Goal: Task Accomplishment & Management: Use online tool/utility

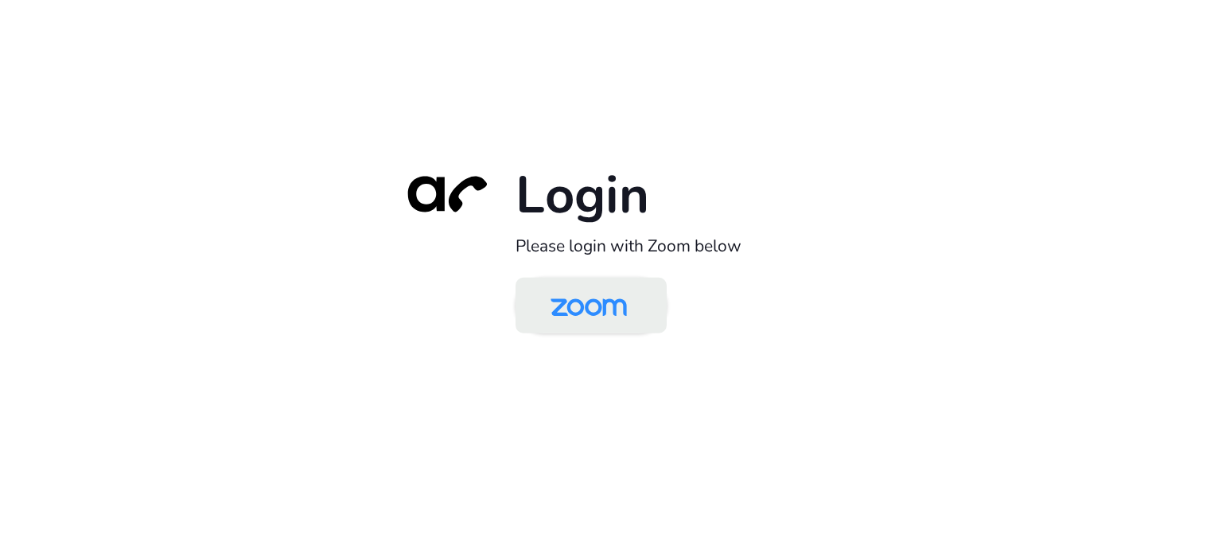
click at [606, 302] on img at bounding box center [589, 307] width 110 height 52
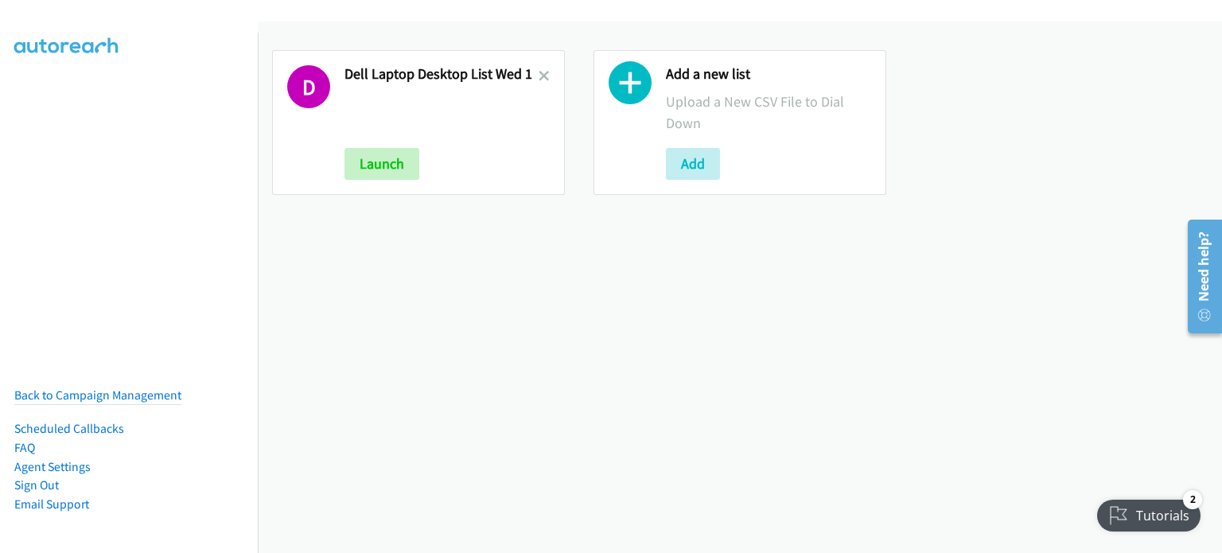
click at [541, 68] on link at bounding box center [544, 76] width 11 height 18
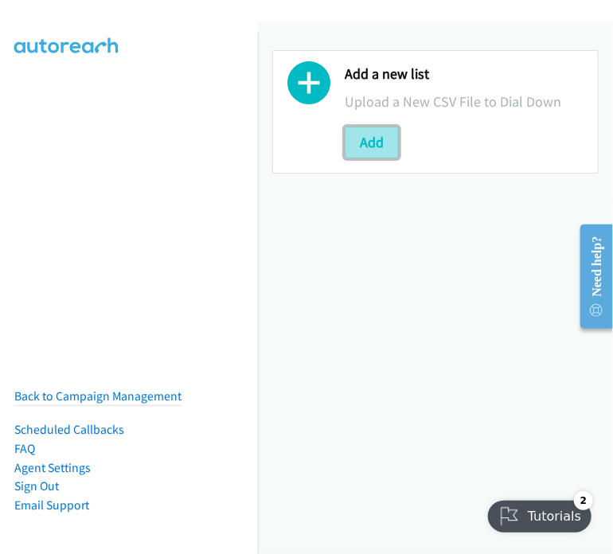
click at [376, 130] on button "Add" at bounding box center [372, 143] width 54 height 32
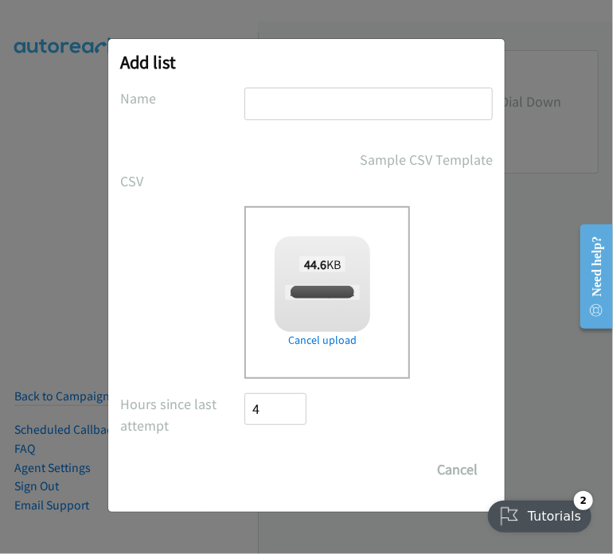
checkbox input "true"
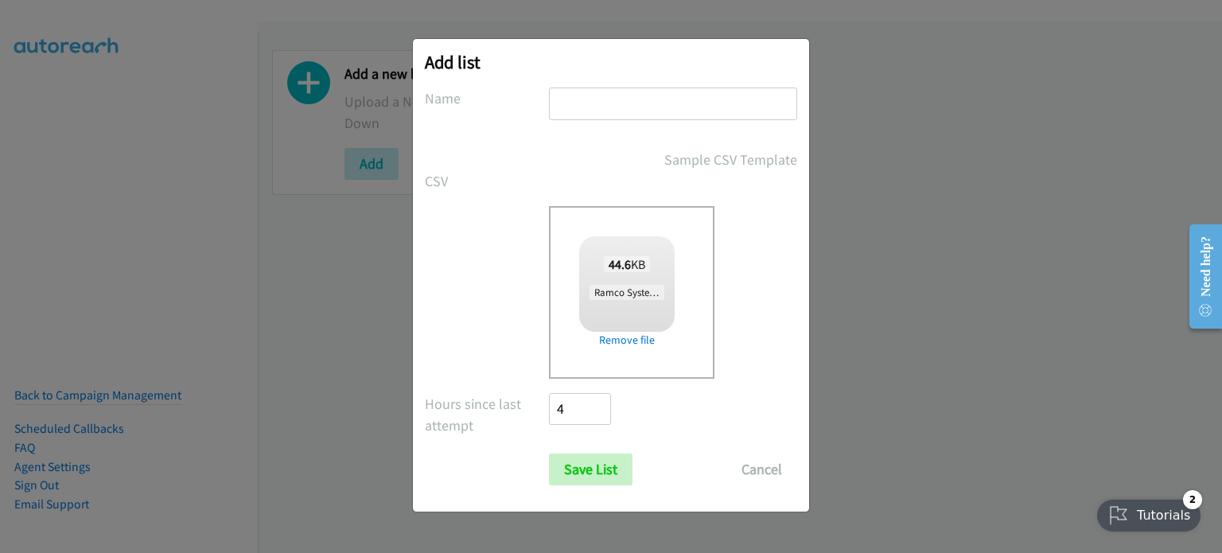
click at [635, 105] on input "text" at bounding box center [673, 104] width 248 height 33
type input "ramco melb breakfast event"
click at [581, 470] on input "Save List" at bounding box center [591, 470] width 84 height 32
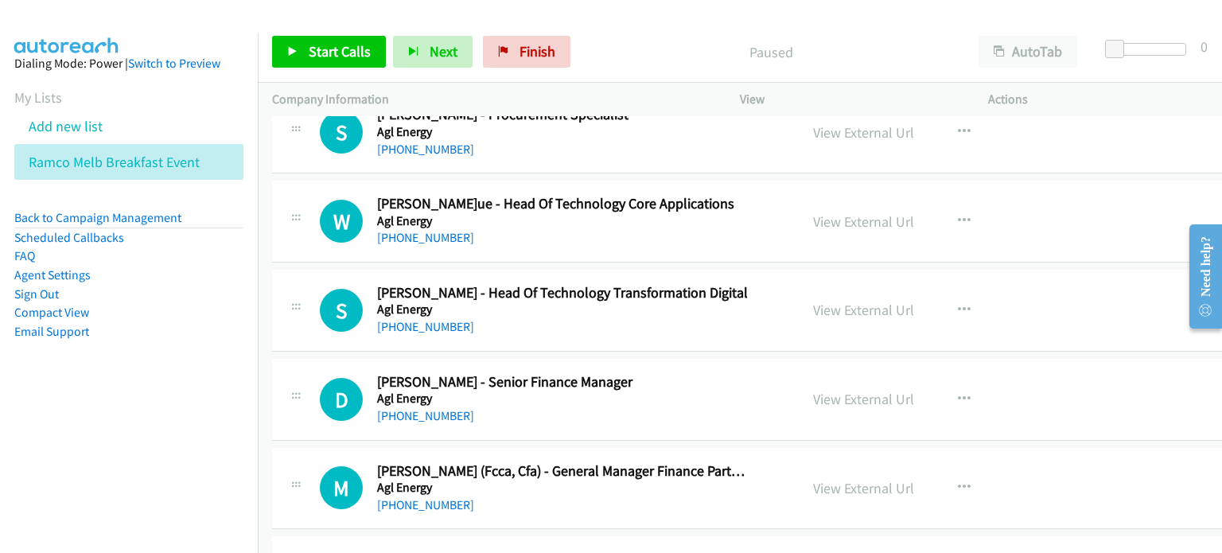
scroll to position [1910, 0]
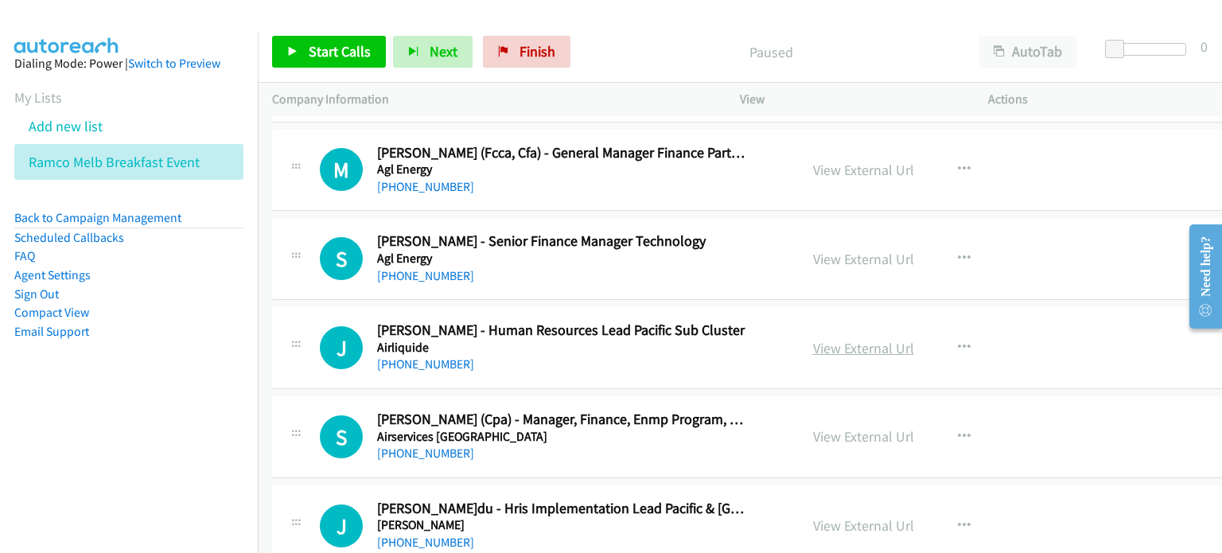
click at [830, 340] on link "View External Url" at bounding box center [863, 348] width 101 height 18
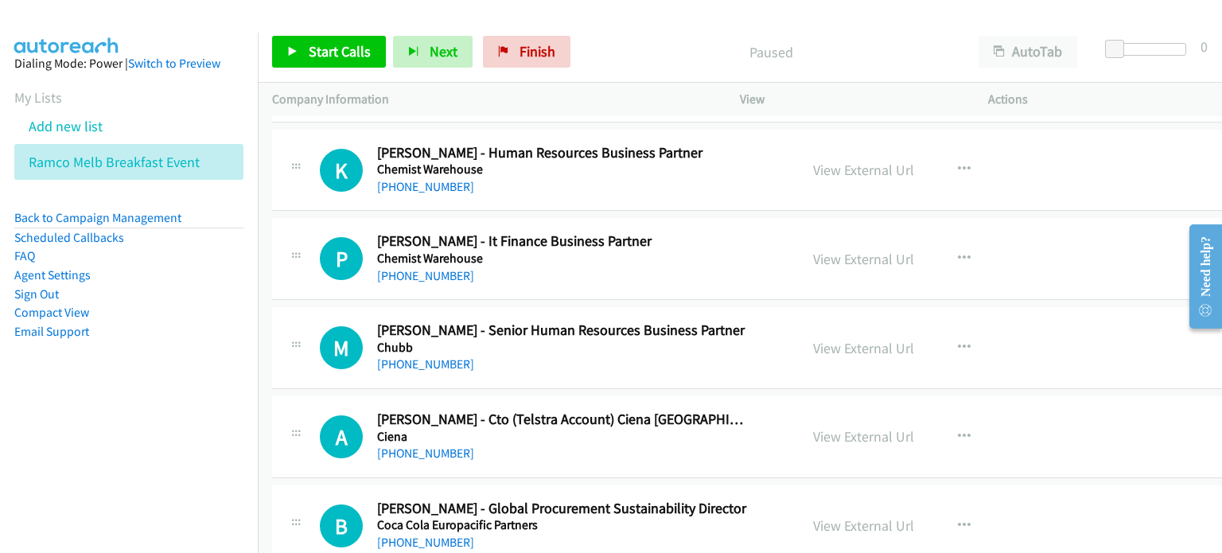
scroll to position [10903, 0]
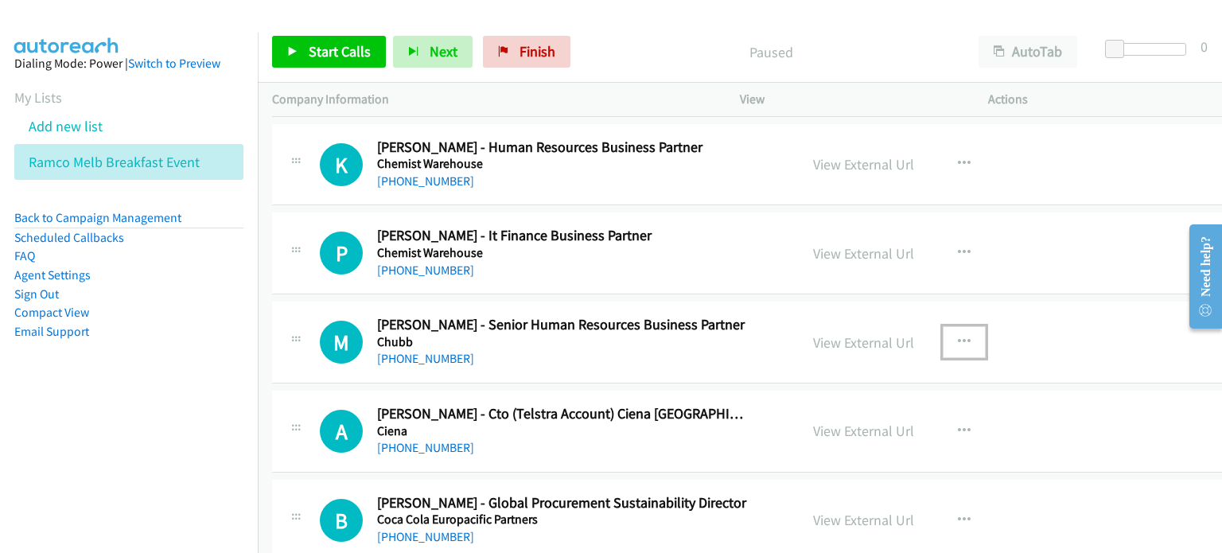
click at [962, 326] on button "button" at bounding box center [964, 342] width 43 height 32
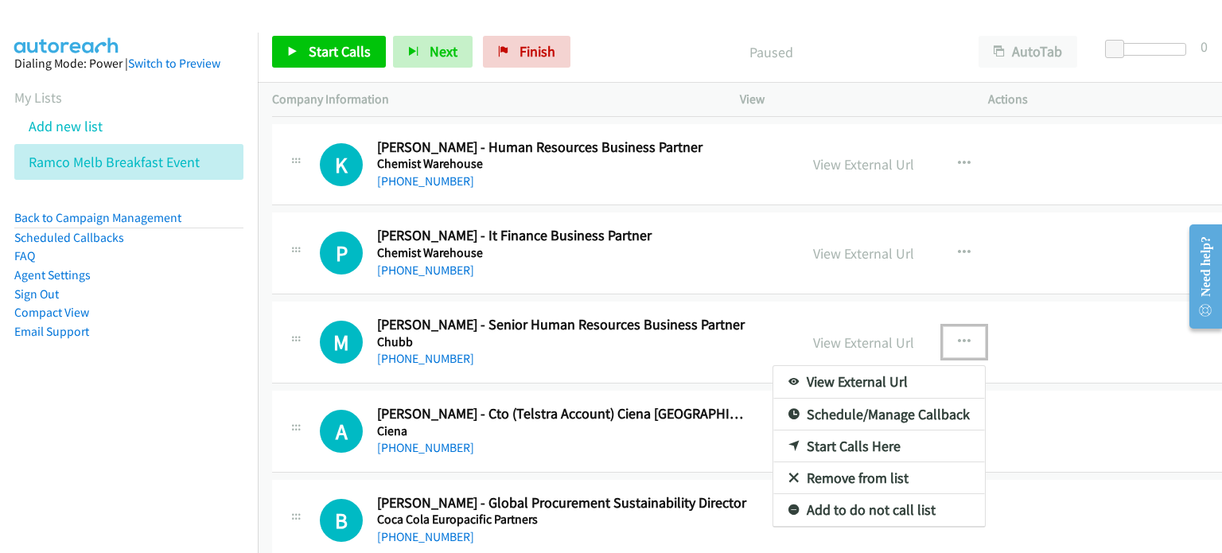
click at [834, 431] on link "Start Calls Here" at bounding box center [880, 447] width 212 height 32
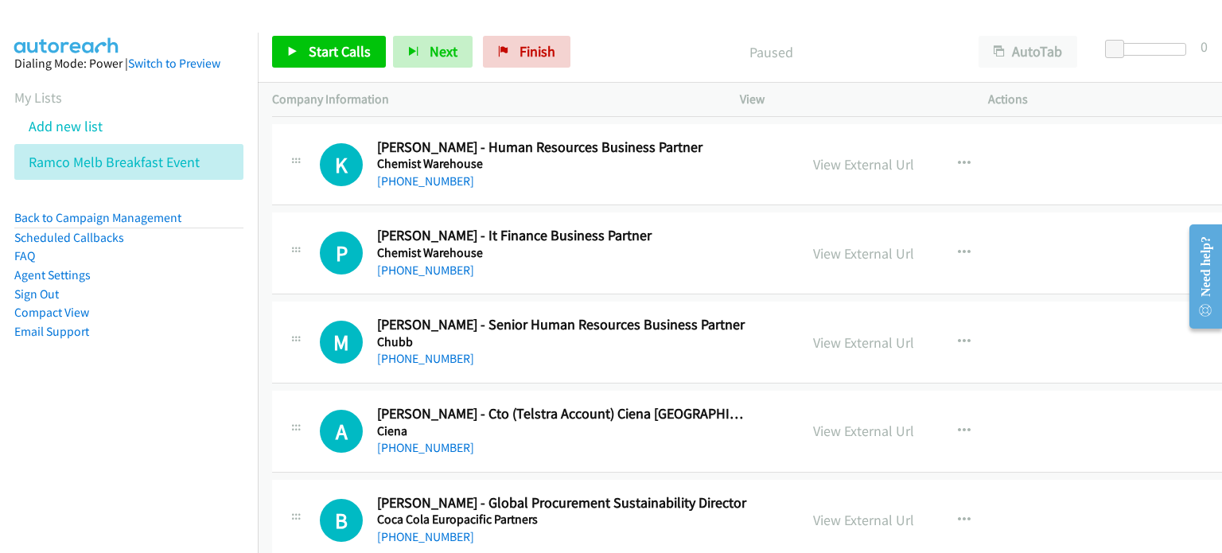
click at [318, 31] on div "Start Calls Pause Next Finish Paused AutoTab AutoTab 0" at bounding box center [740, 51] width 965 height 61
click at [318, 44] on span "Start Calls" at bounding box center [340, 51] width 62 height 18
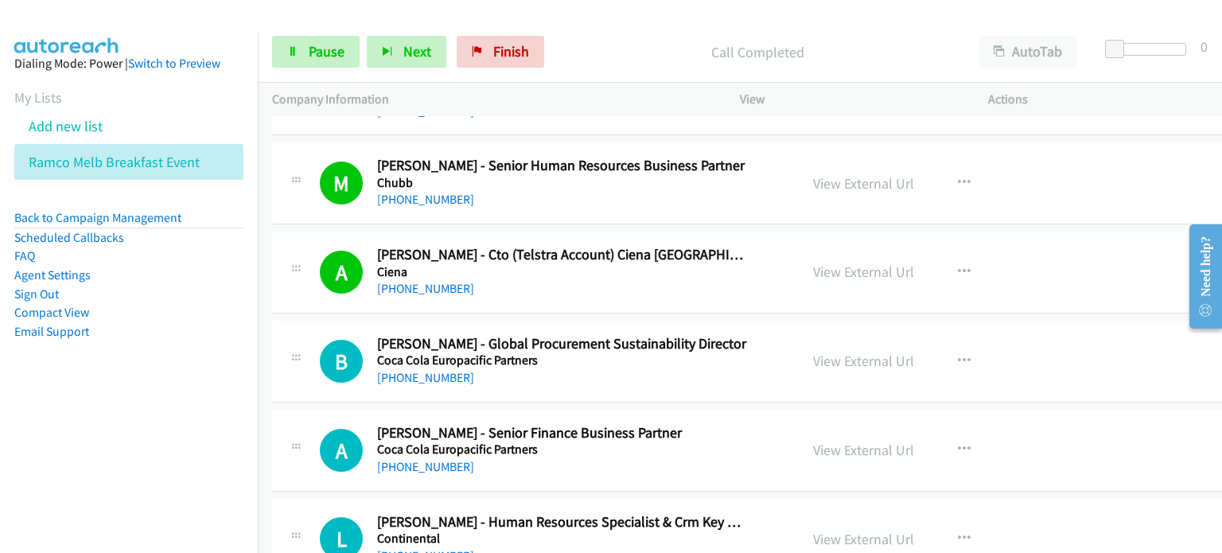
scroll to position [11141, 0]
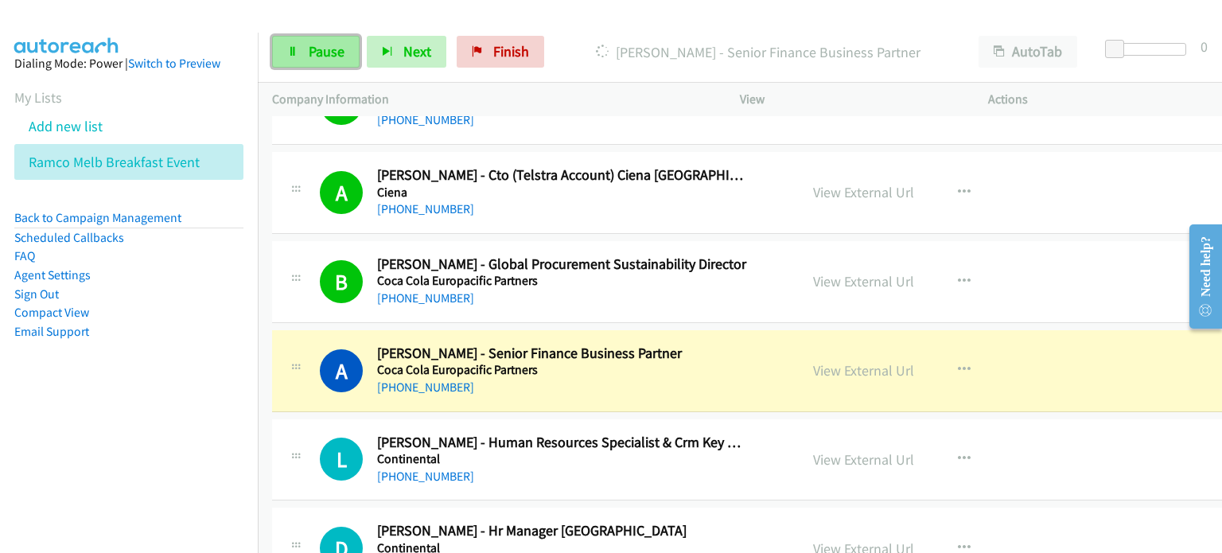
click at [318, 49] on span "Pause" at bounding box center [327, 51] width 36 height 18
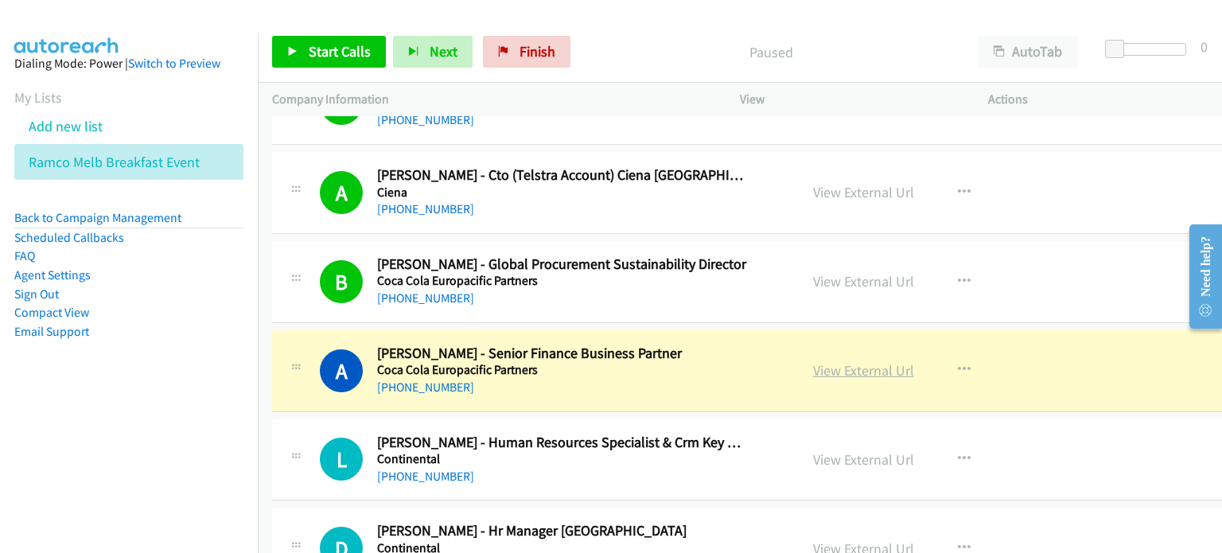
click at [832, 361] on link "View External Url" at bounding box center [863, 370] width 101 height 18
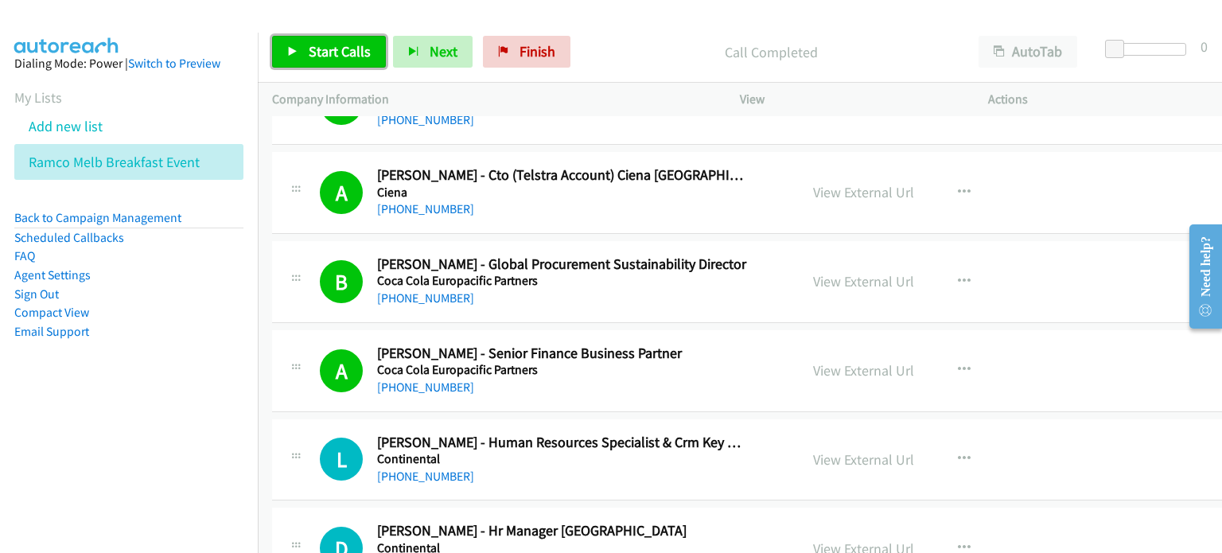
click at [325, 41] on link "Start Calls" at bounding box center [329, 52] width 114 height 32
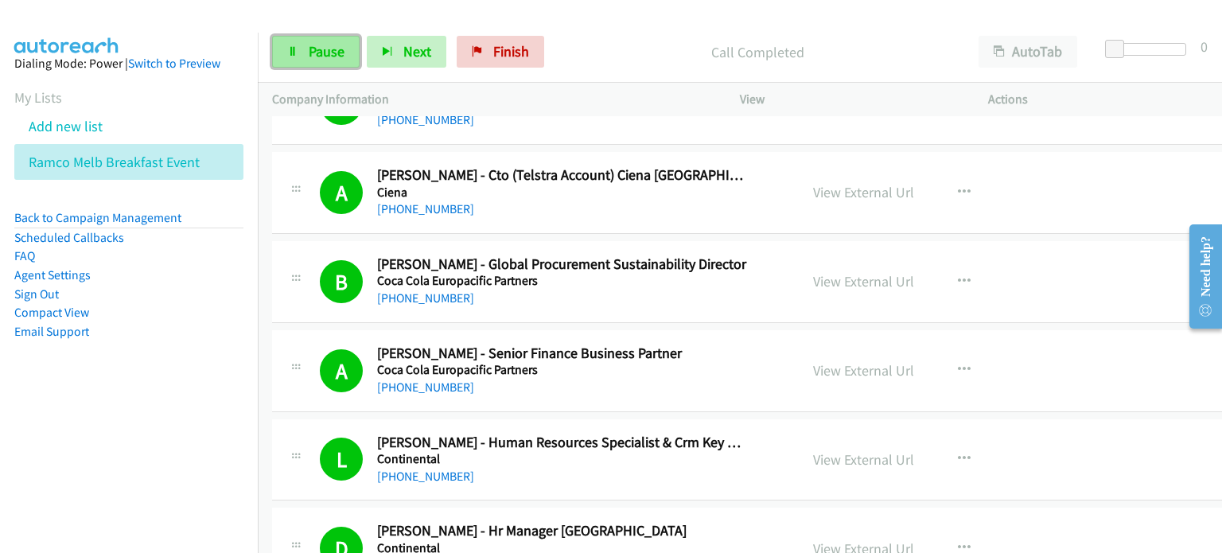
click at [330, 45] on span "Pause" at bounding box center [327, 51] width 36 height 18
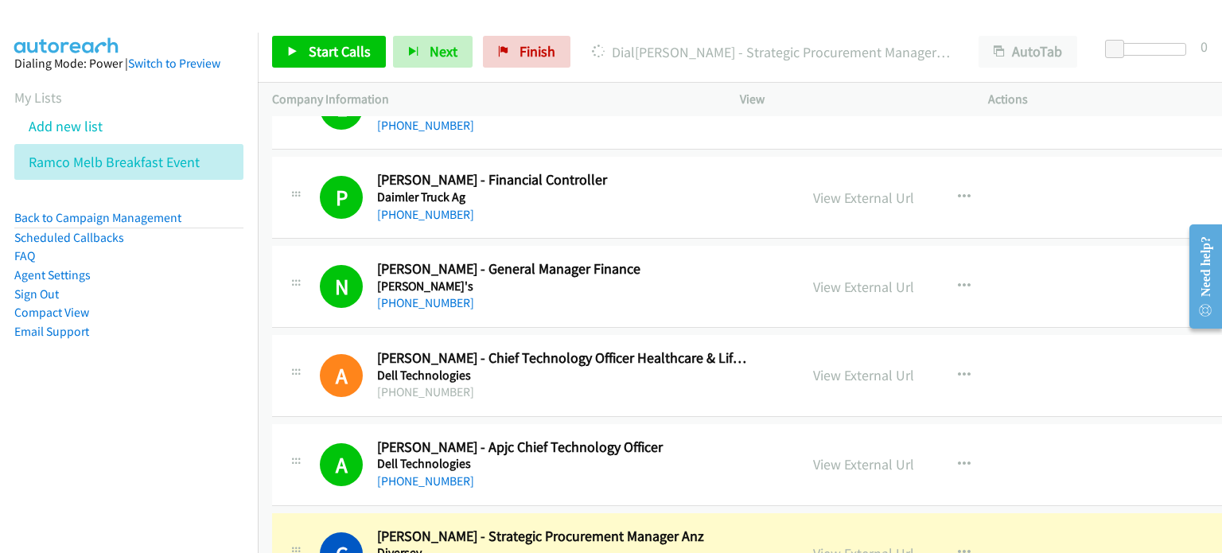
scroll to position [12176, 0]
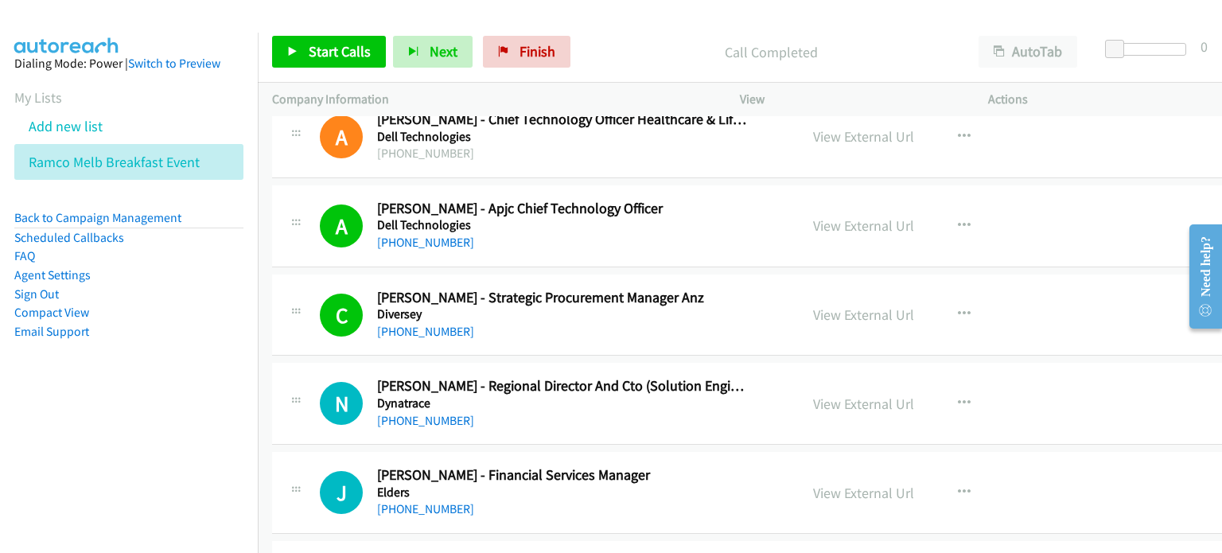
click at [172, 371] on aside "Dialing Mode: Power | Switch to Preview My Lists Add new list Ramco Melb Breakf…" at bounding box center [129, 223] width 258 height 380
click at [328, 49] on span "Start Calls" at bounding box center [340, 51] width 62 height 18
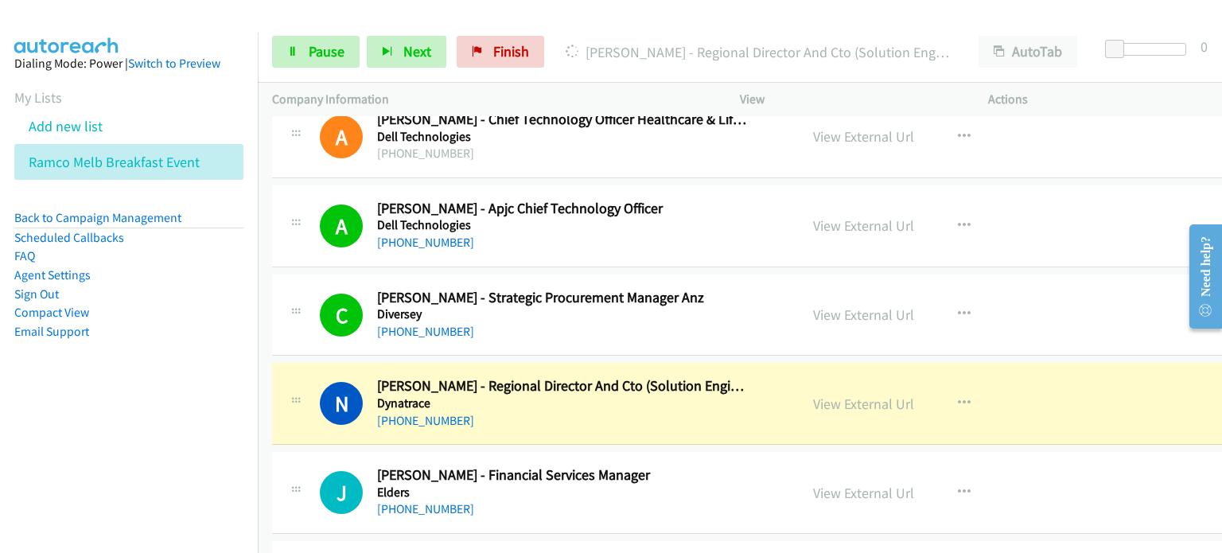
scroll to position [12255, 0]
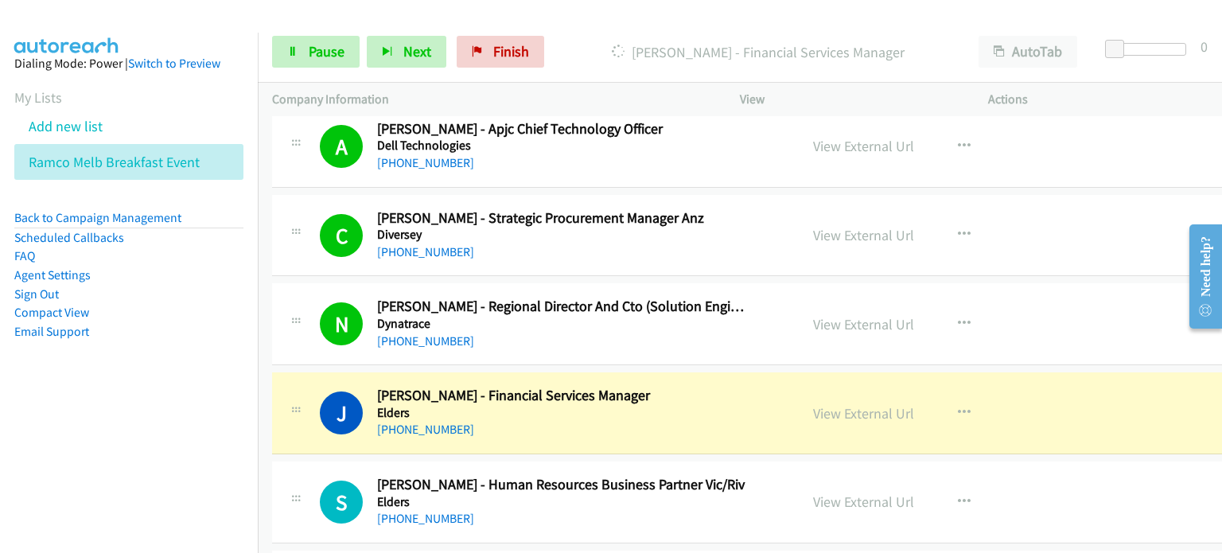
click at [309, 33] on div "Start Calls Pause Next Finish Dialing James Bik - Financial Services Manager Au…" at bounding box center [740, 51] width 965 height 61
click at [310, 47] on span "Pause" at bounding box center [327, 51] width 36 height 18
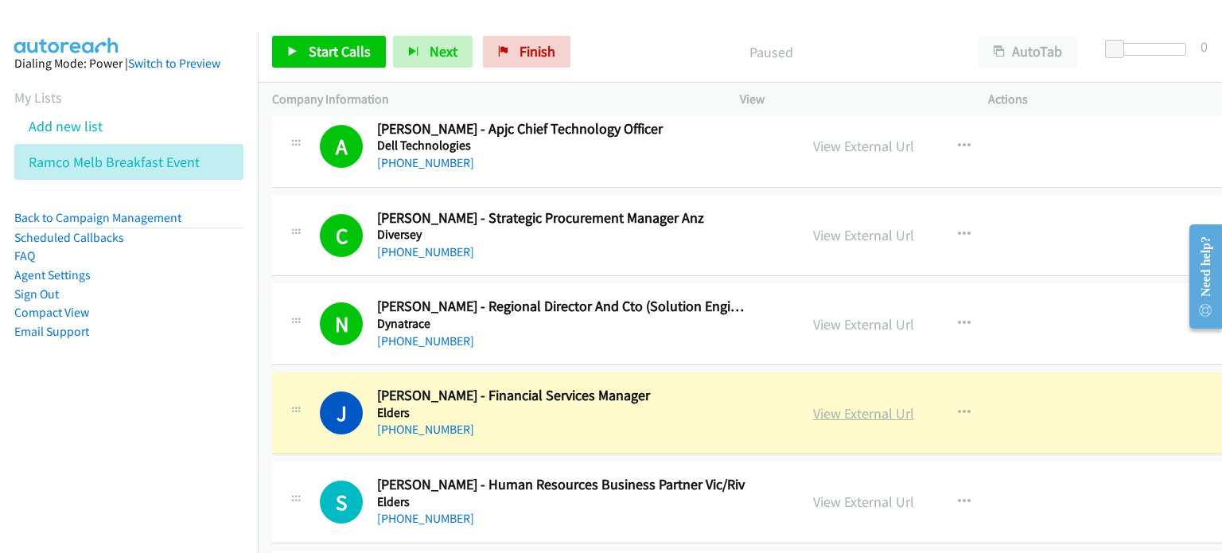
click at [839, 404] on link "View External Url" at bounding box center [863, 413] width 101 height 18
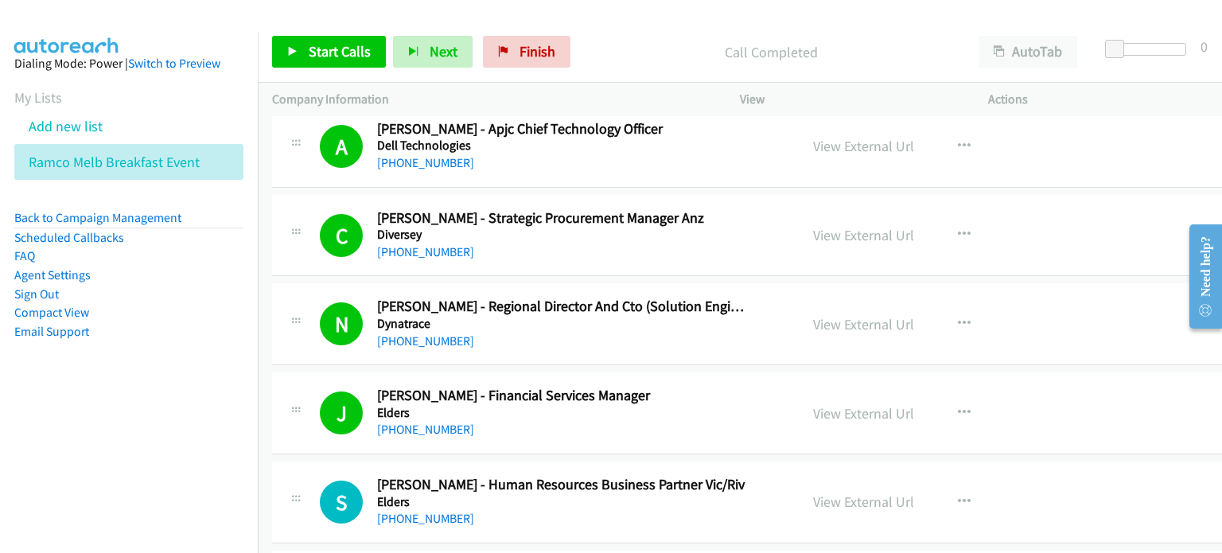
click at [626, 39] on div "Call Completed" at bounding box center [771, 52] width 387 height 32
click at [334, 42] on span "Start Calls" at bounding box center [340, 51] width 62 height 18
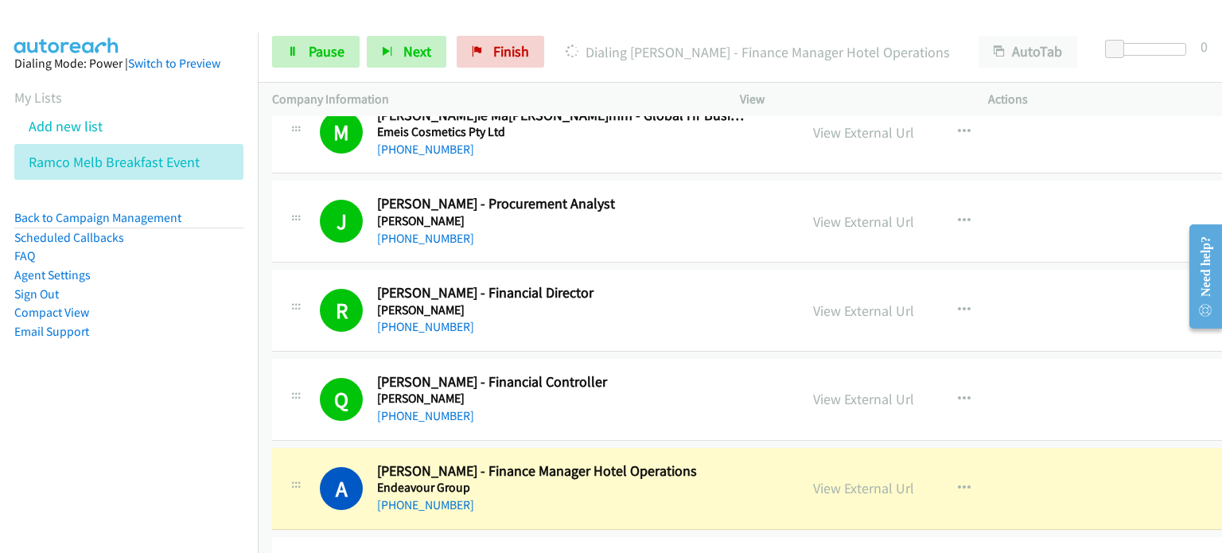
scroll to position [12972, 0]
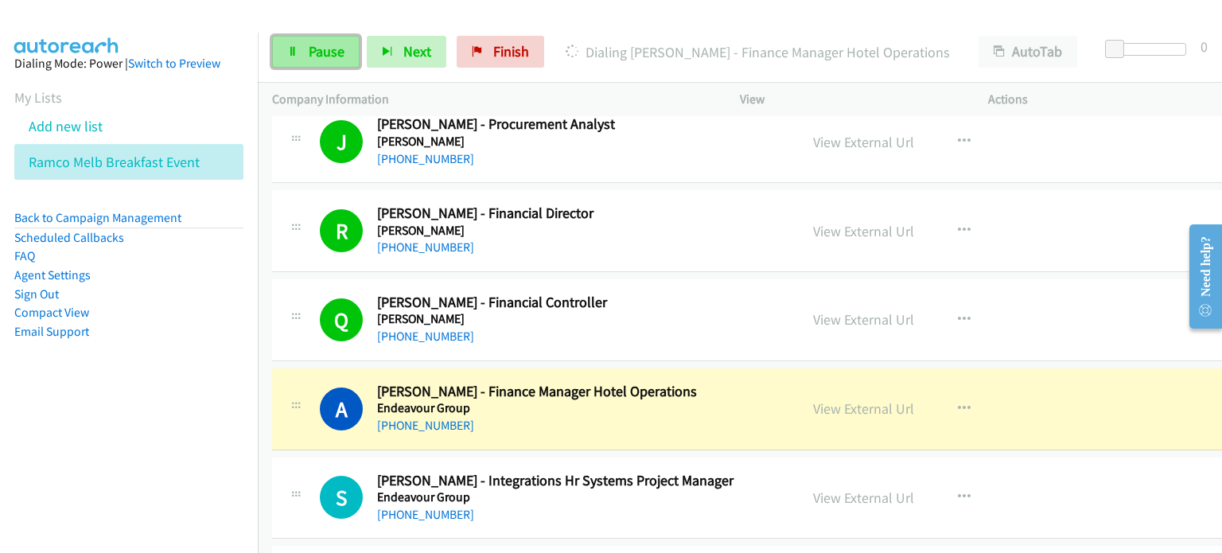
click at [313, 45] on span "Pause" at bounding box center [327, 51] width 36 height 18
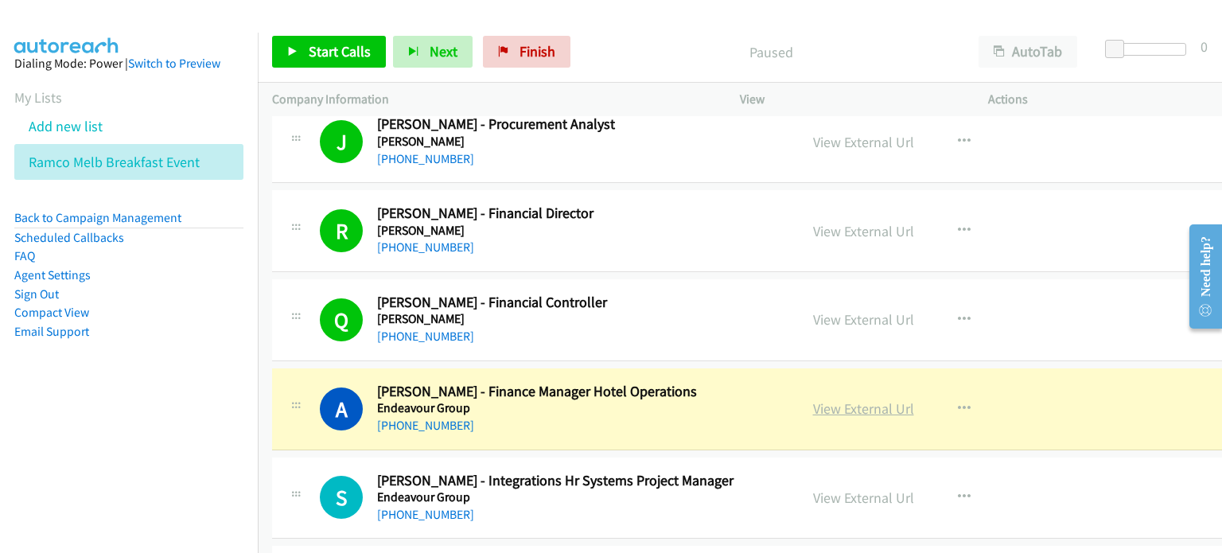
click at [836, 399] on link "View External Url" at bounding box center [863, 408] width 101 height 18
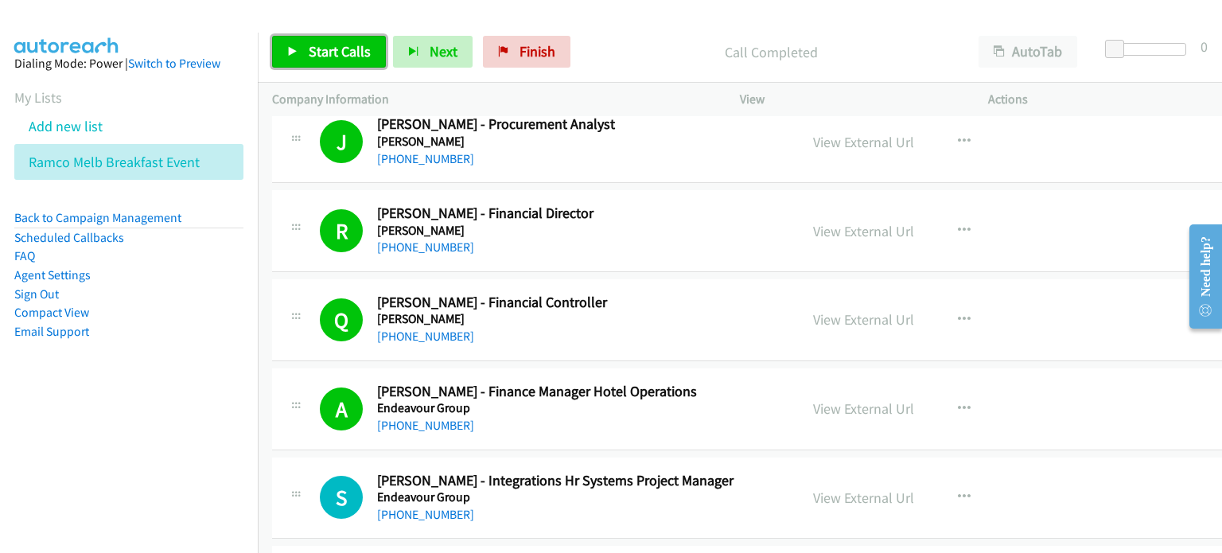
click at [312, 50] on span "Start Calls" at bounding box center [340, 51] width 62 height 18
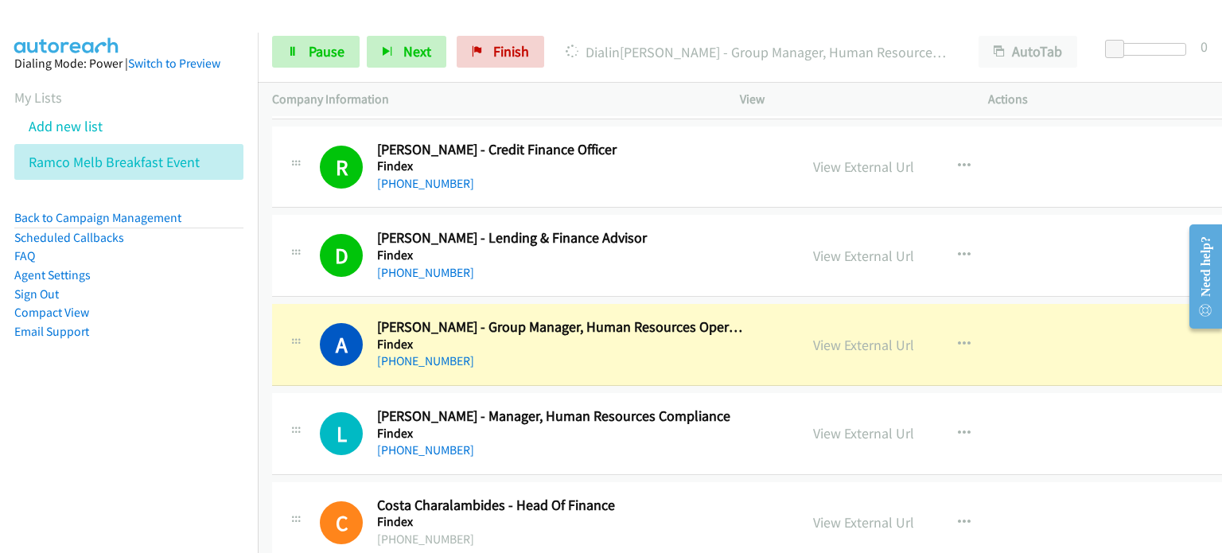
scroll to position [13847, 0]
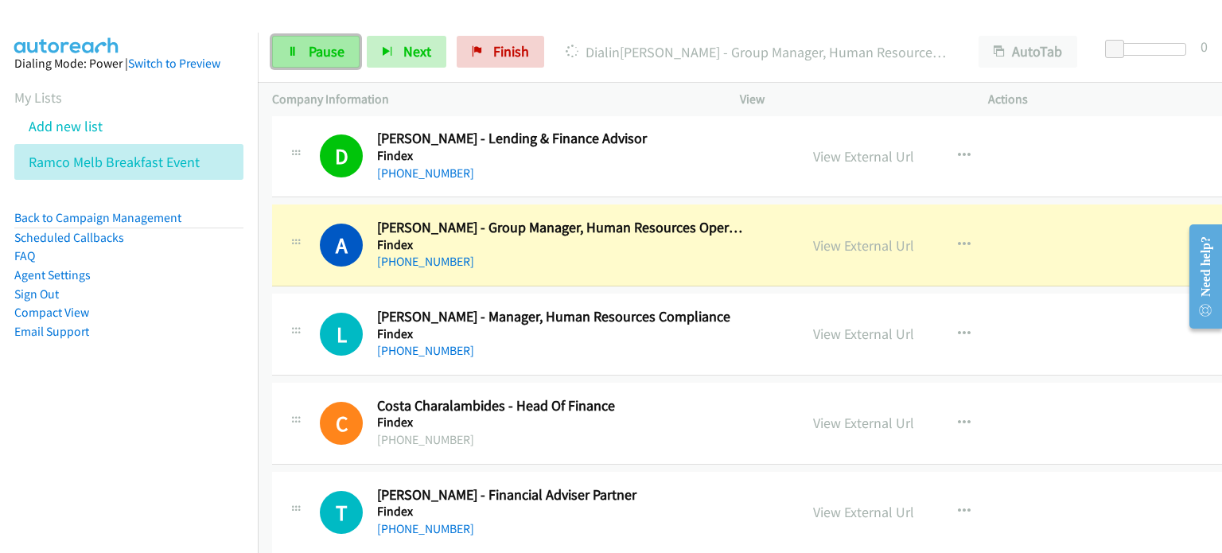
click at [317, 45] on span "Pause" at bounding box center [327, 51] width 36 height 18
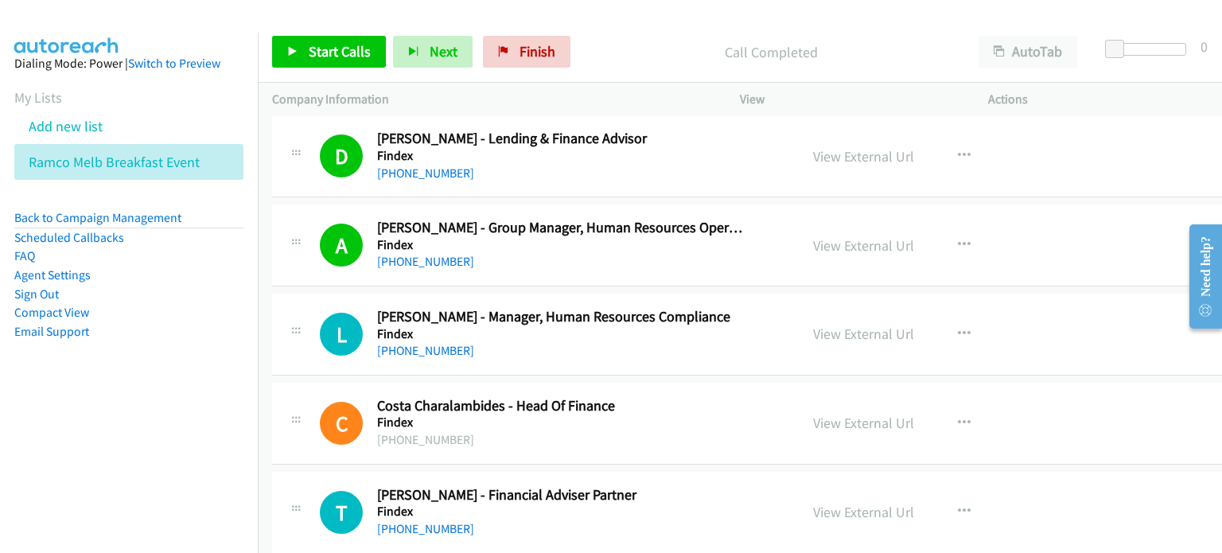
click at [608, 46] on p "Call Completed" at bounding box center [771, 51] width 358 height 21
click at [814, 236] on link "View External Url" at bounding box center [863, 245] width 101 height 18
click at [326, 47] on span "Start Calls" at bounding box center [340, 51] width 62 height 18
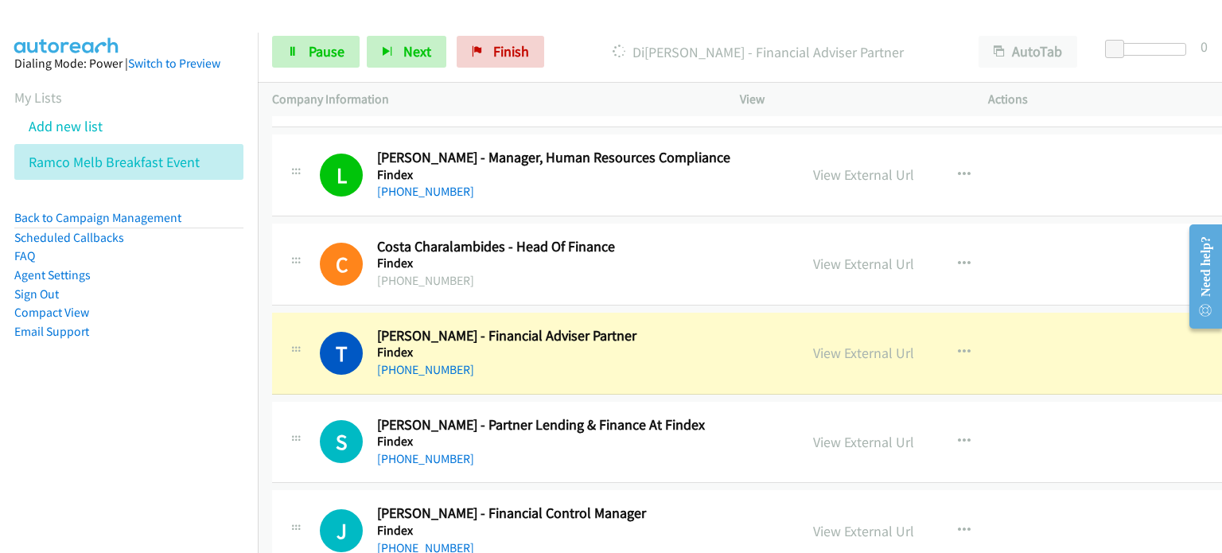
scroll to position [14086, 0]
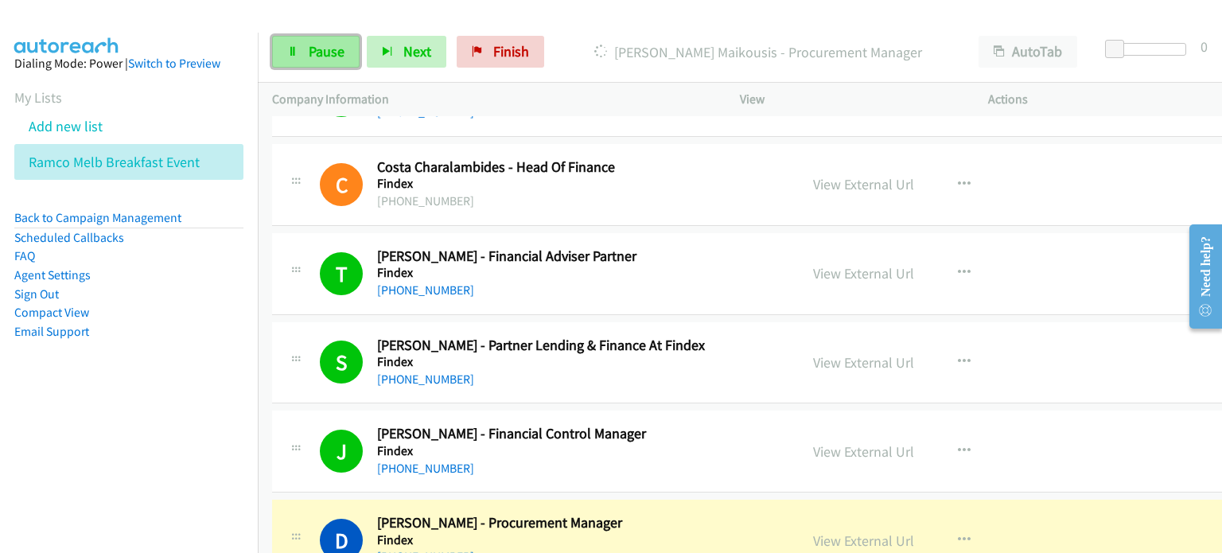
click at [325, 52] on span "Pause" at bounding box center [327, 51] width 36 height 18
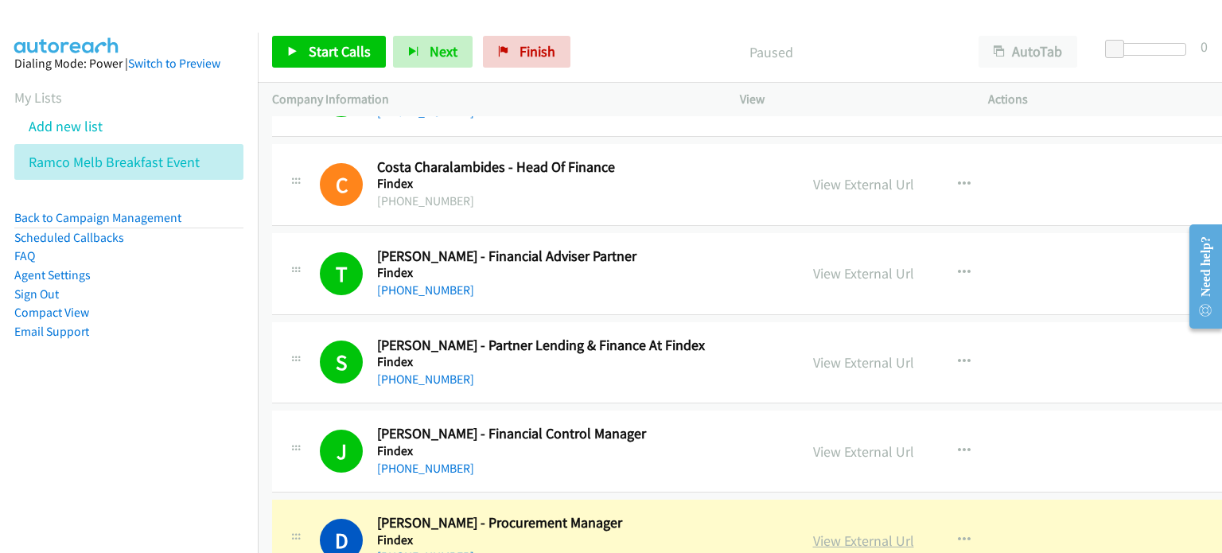
click at [840, 532] on link "View External Url" at bounding box center [863, 541] width 101 height 18
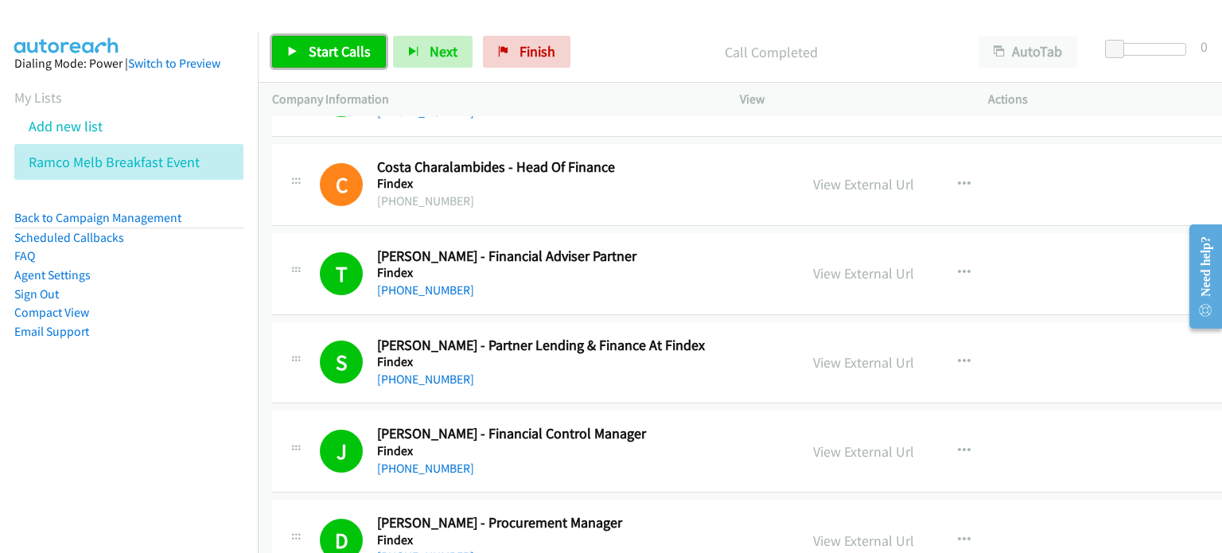
click at [301, 53] on link "Start Calls" at bounding box center [329, 52] width 114 height 32
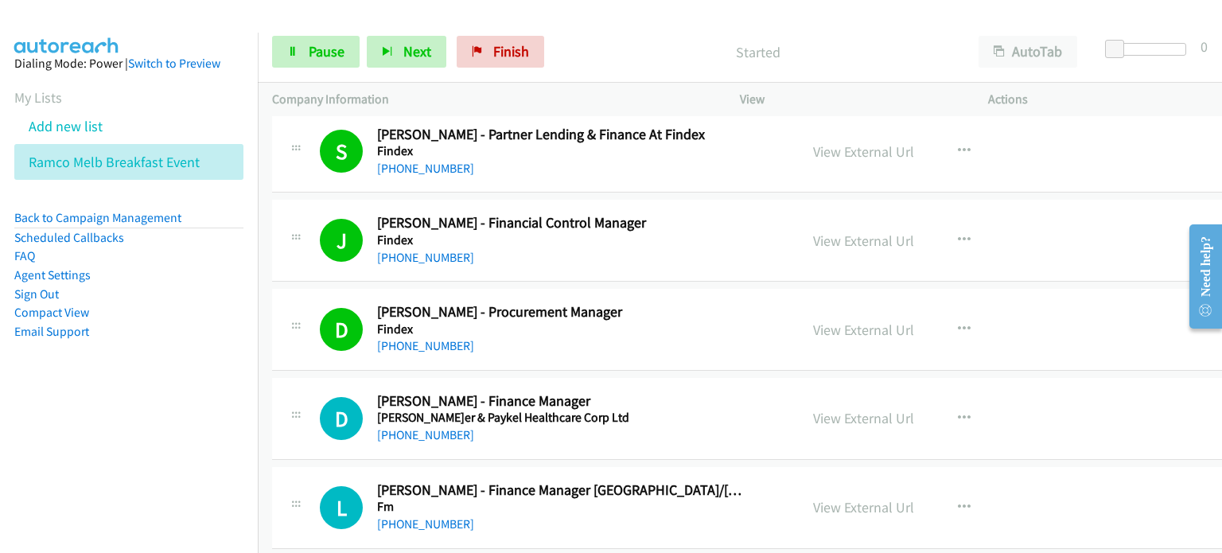
scroll to position [14324, 0]
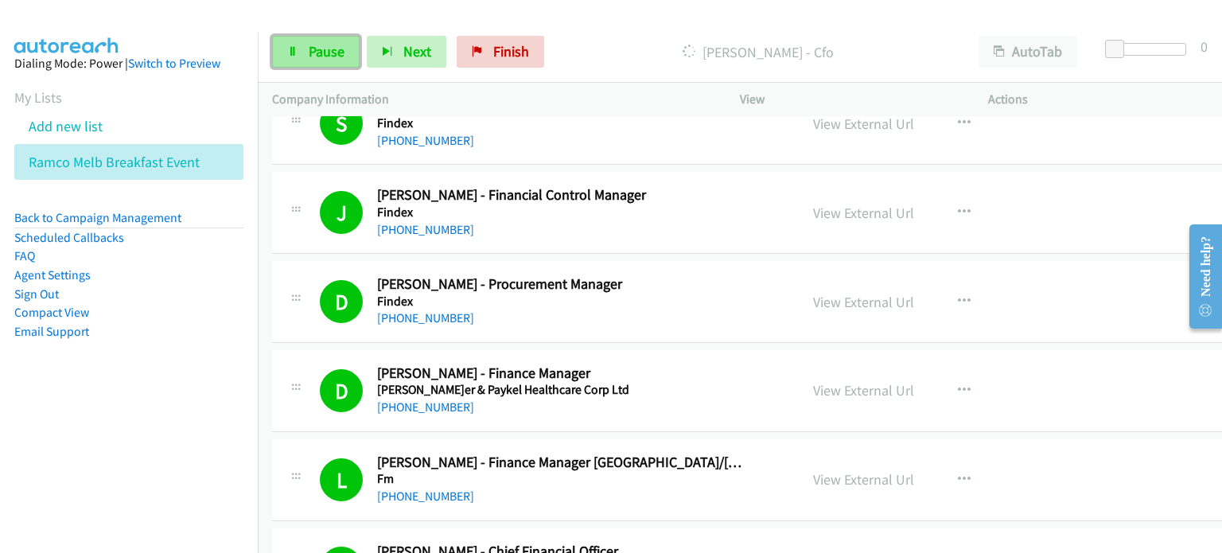
click at [288, 50] on icon at bounding box center [292, 52] width 11 height 11
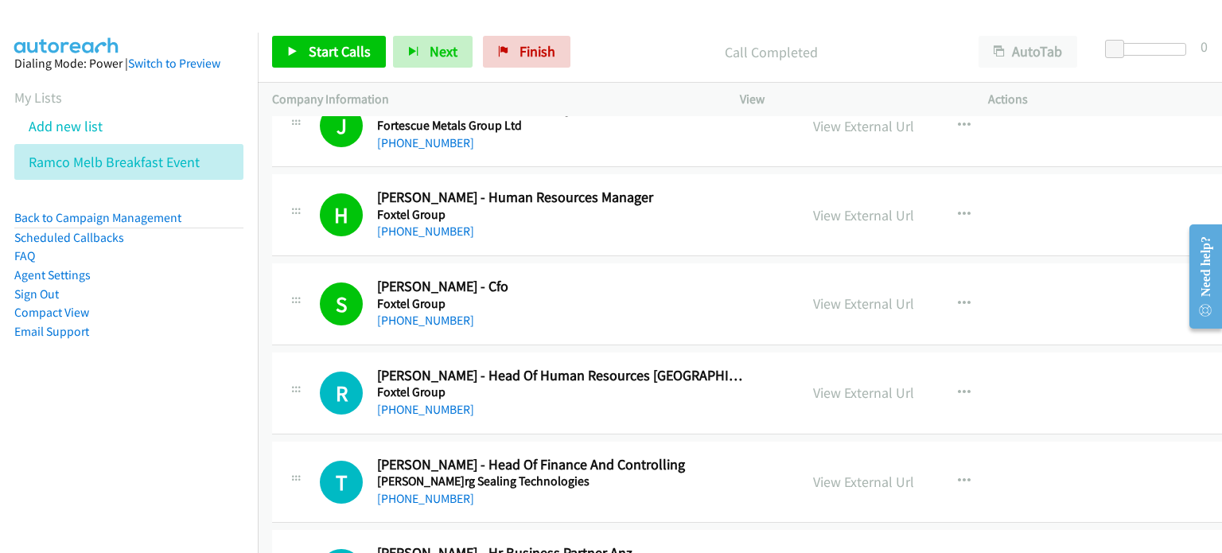
scroll to position [14882, 0]
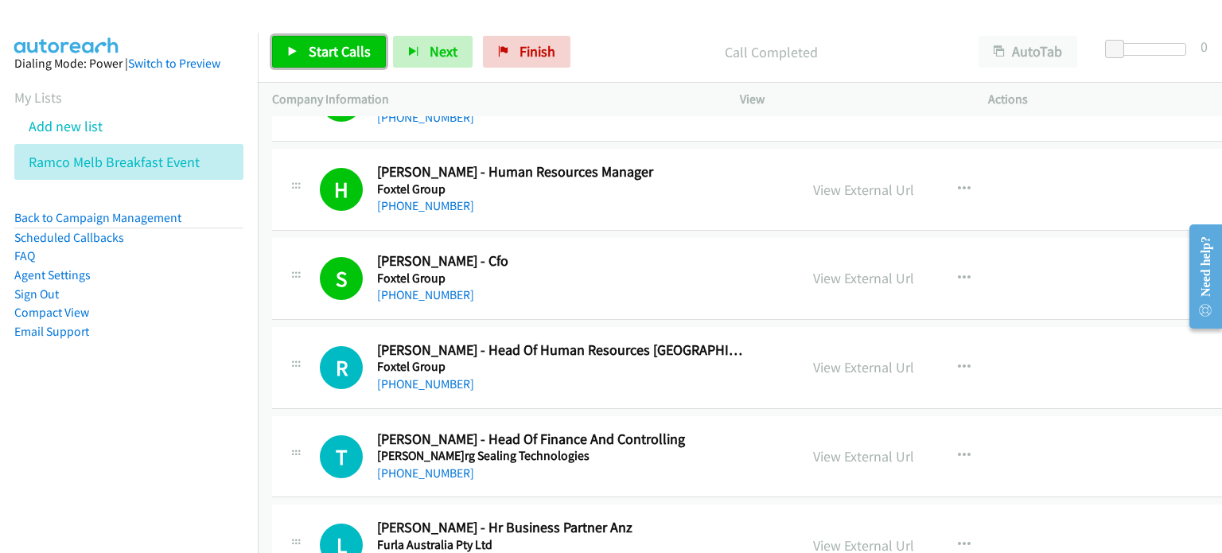
click at [325, 48] on span "Start Calls" at bounding box center [340, 51] width 62 height 18
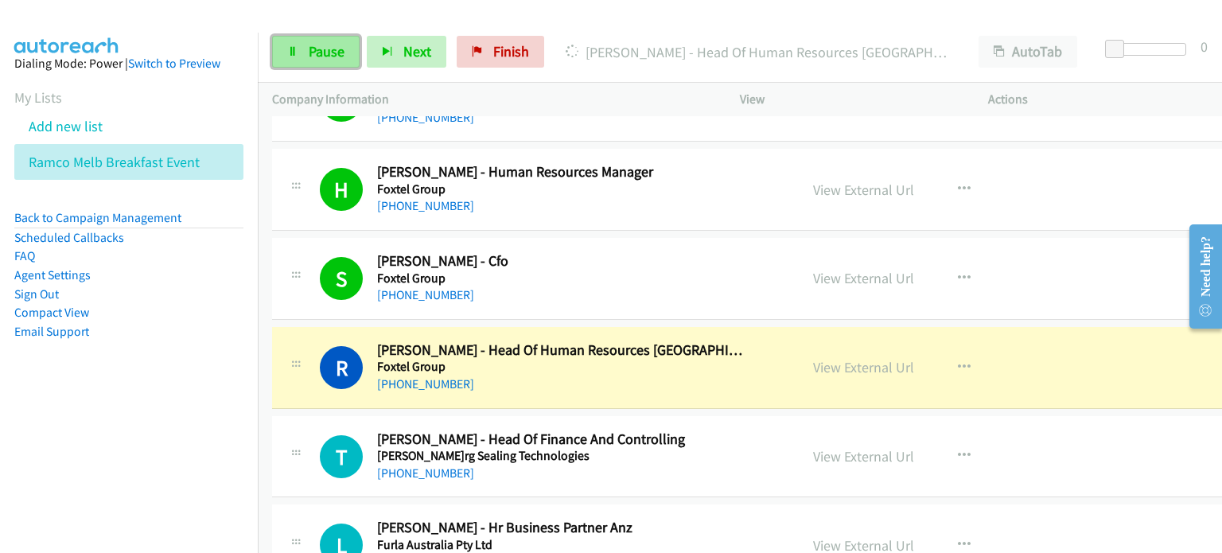
click at [318, 51] on span "Pause" at bounding box center [327, 51] width 36 height 18
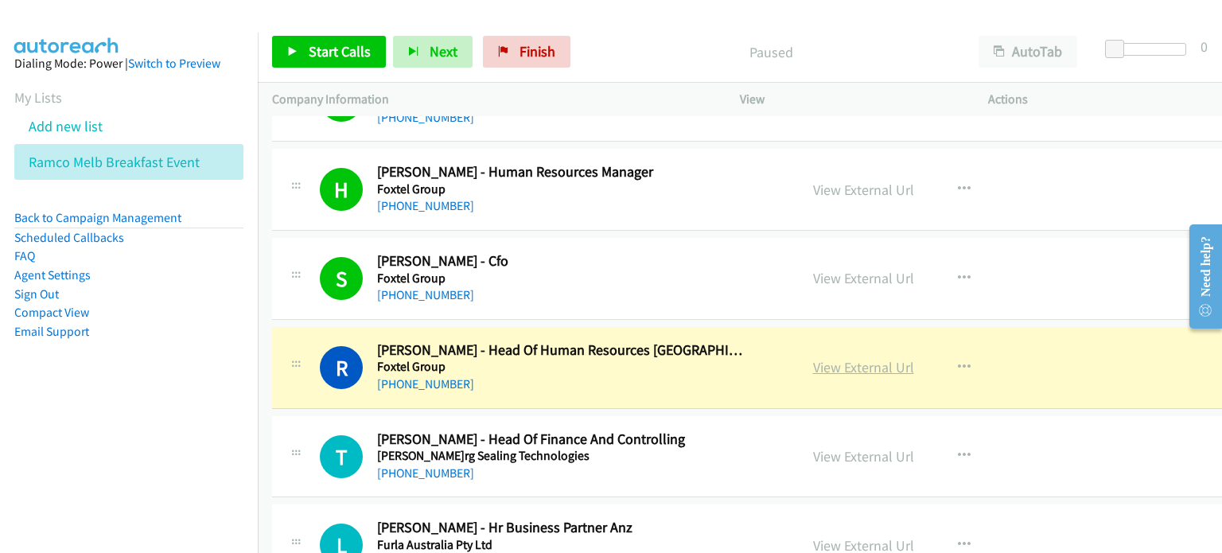
click at [831, 358] on link "View External Url" at bounding box center [863, 367] width 101 height 18
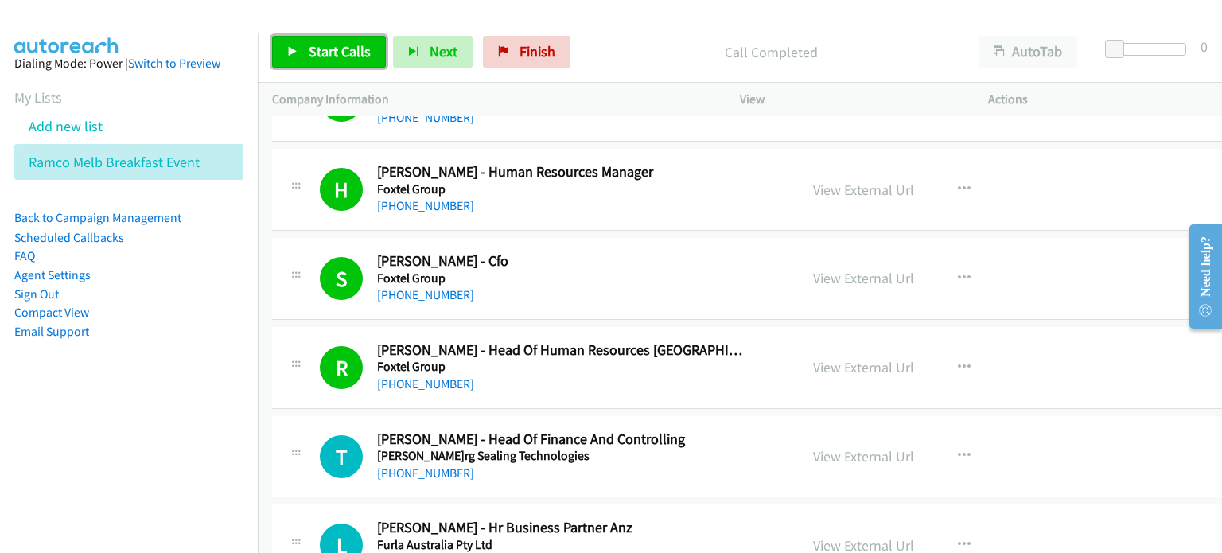
click at [334, 49] on span "Start Calls" at bounding box center [340, 51] width 62 height 18
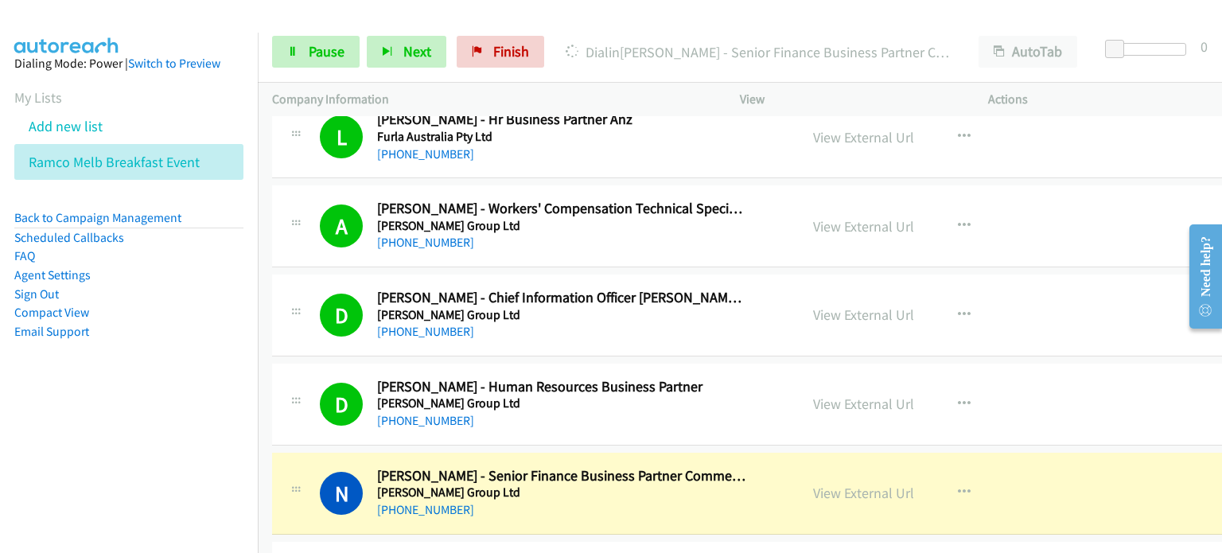
scroll to position [15359, 0]
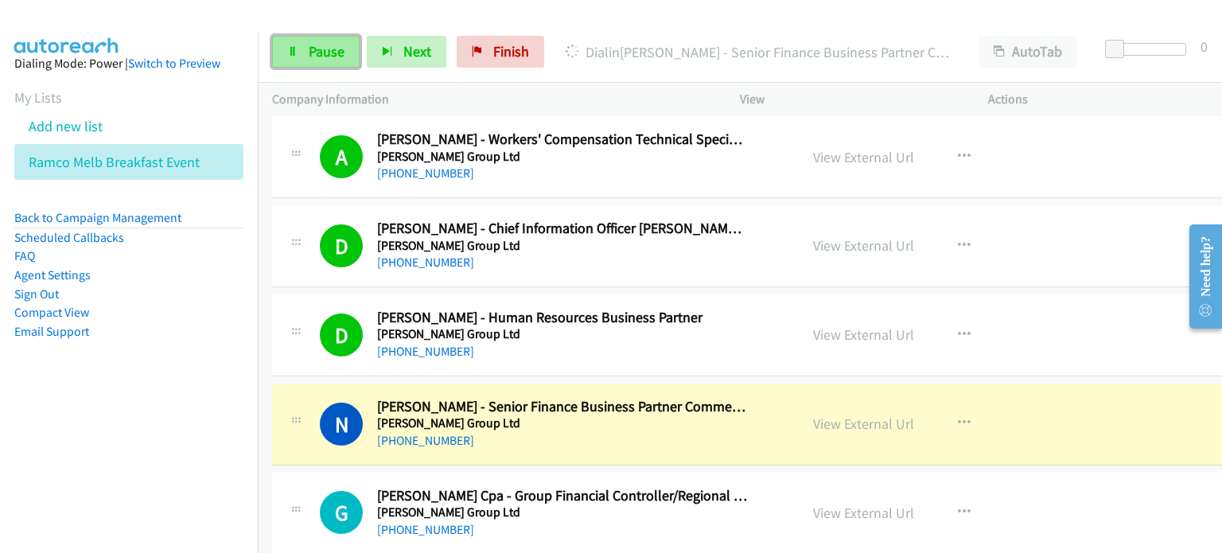
click at [302, 47] on link "Pause" at bounding box center [316, 52] width 88 height 32
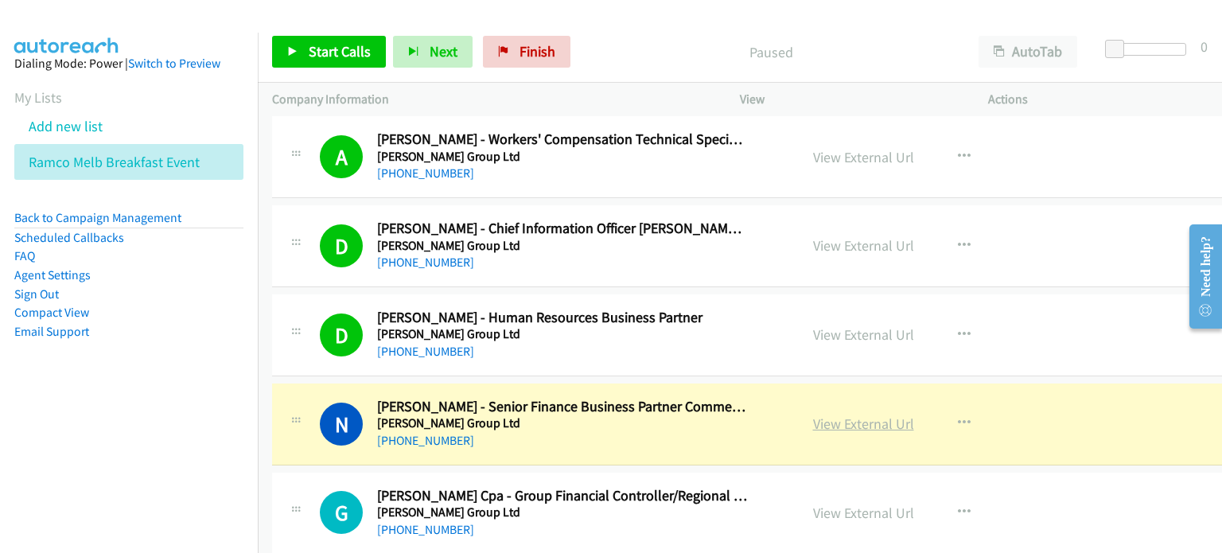
click at [821, 415] on link "View External Url" at bounding box center [863, 424] width 101 height 18
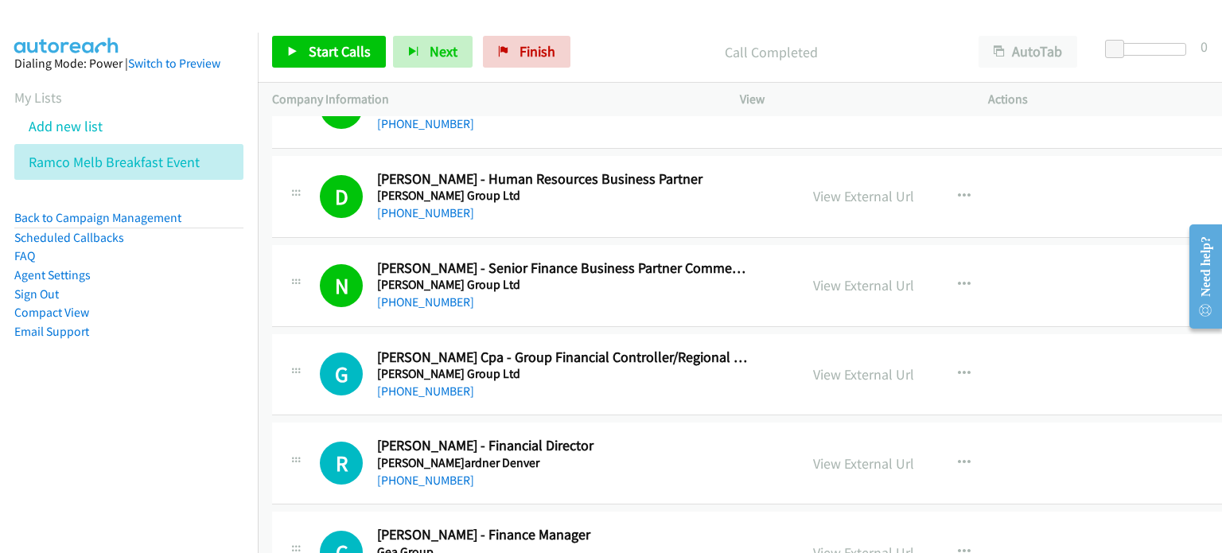
scroll to position [15598, 0]
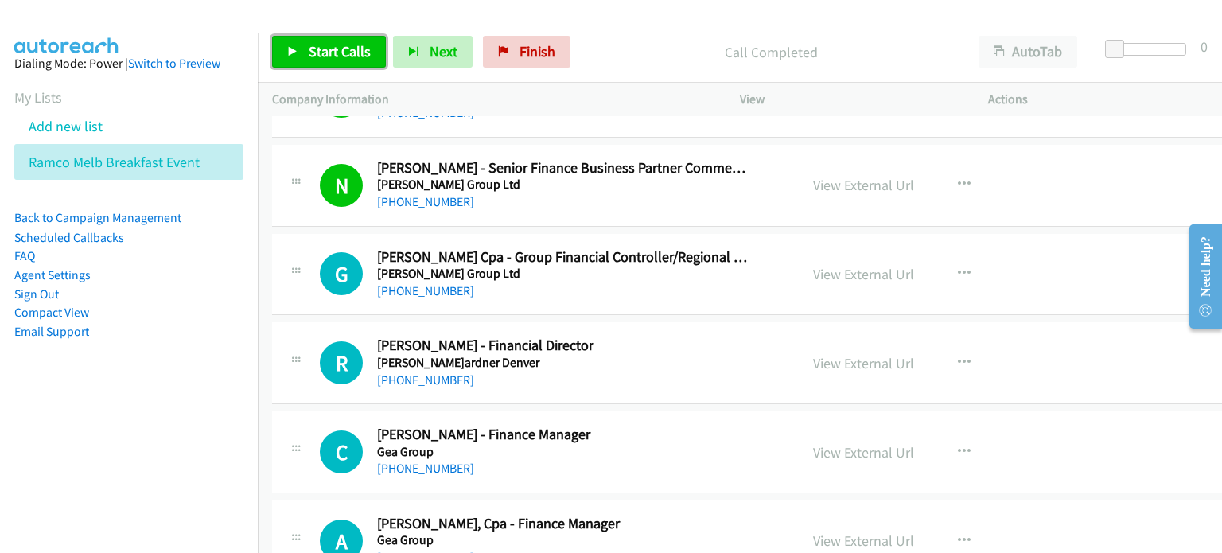
click at [340, 55] on span "Start Calls" at bounding box center [340, 51] width 62 height 18
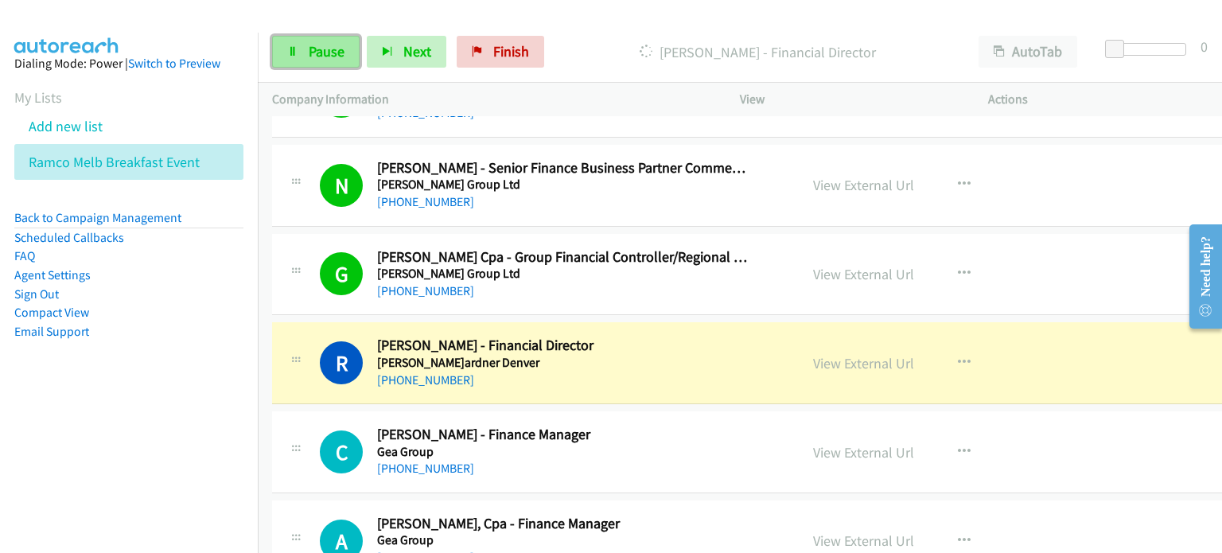
click at [309, 53] on span "Pause" at bounding box center [327, 51] width 36 height 18
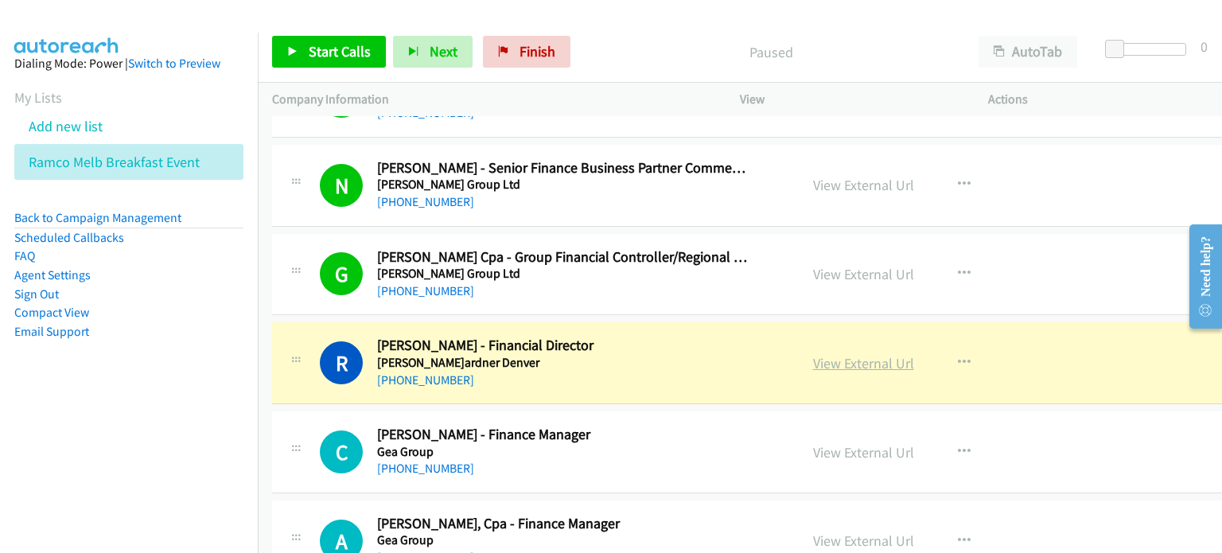
click at [824, 354] on link "View External Url" at bounding box center [863, 363] width 101 height 18
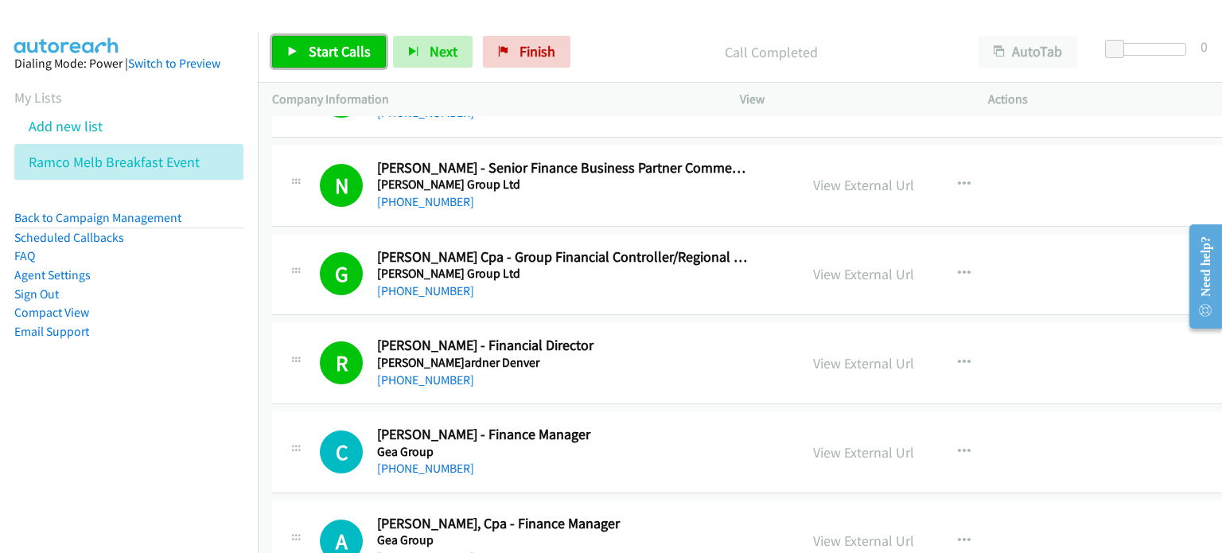
click at [331, 46] on span "Start Calls" at bounding box center [340, 51] width 62 height 18
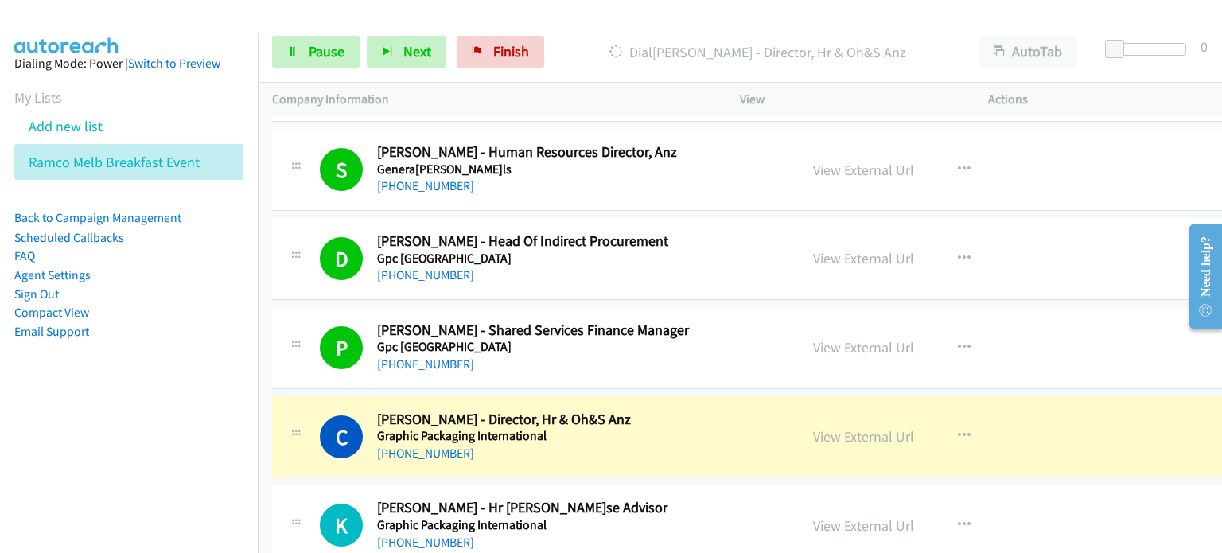
scroll to position [16394, 0]
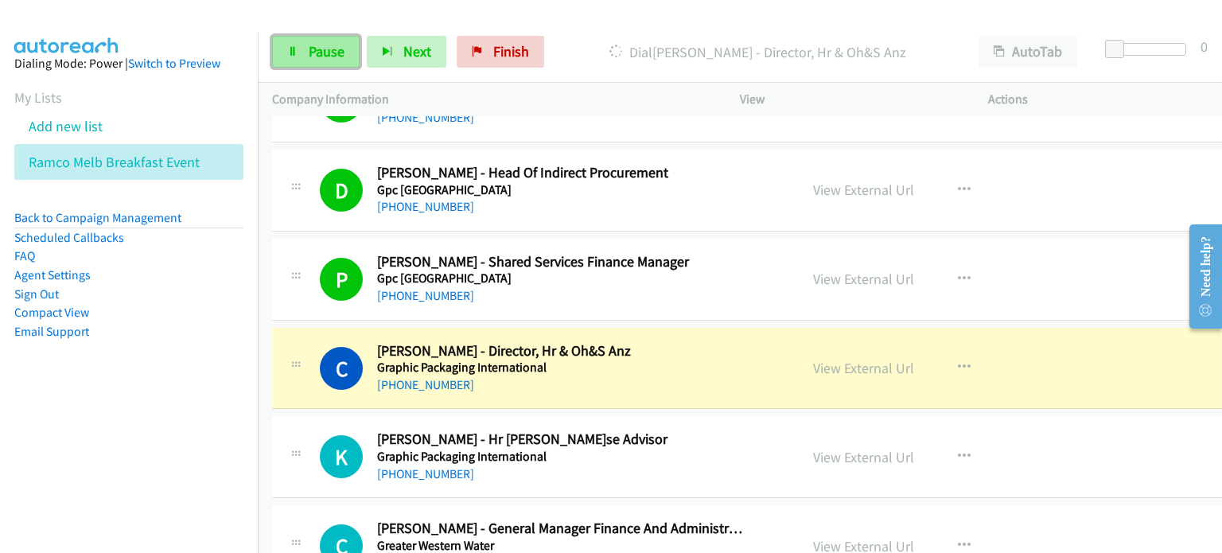
click at [318, 50] on span "Pause" at bounding box center [327, 51] width 36 height 18
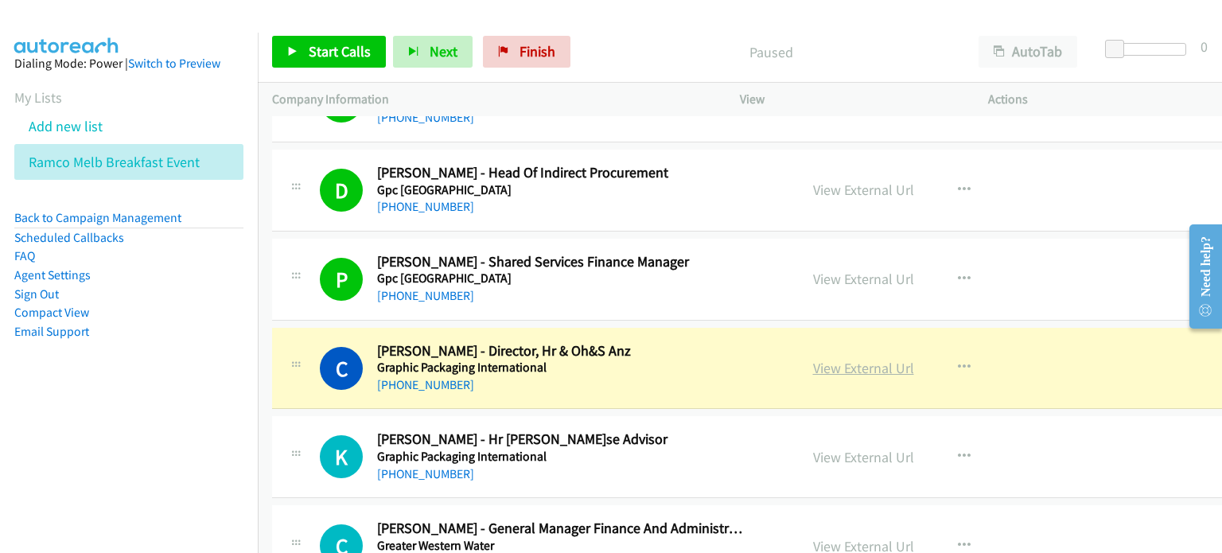
click at [828, 359] on link "View External Url" at bounding box center [863, 368] width 101 height 18
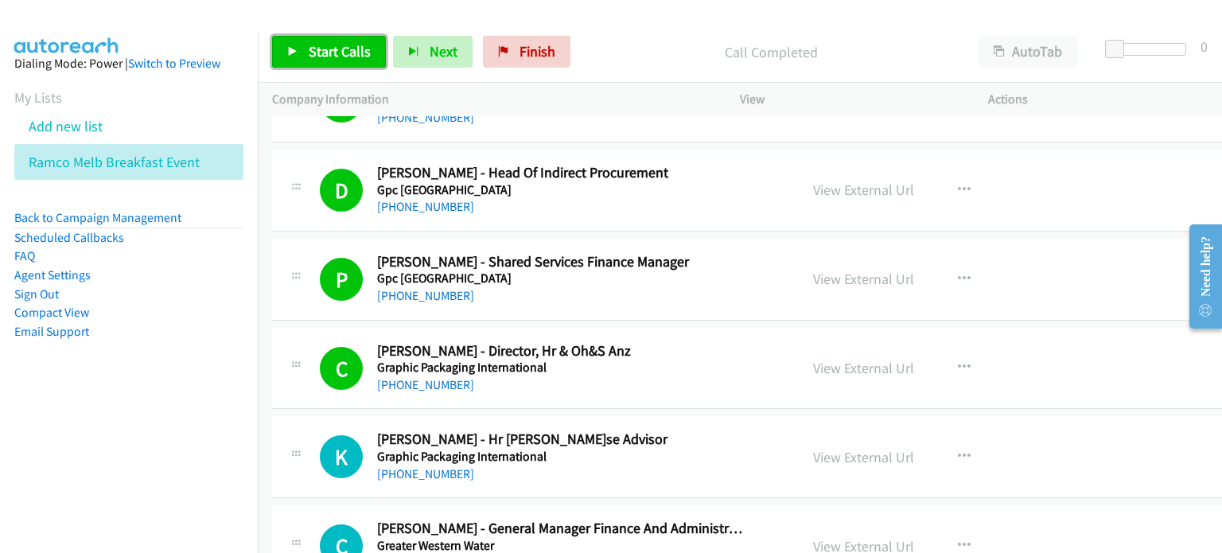
click at [315, 50] on span "Start Calls" at bounding box center [340, 51] width 62 height 18
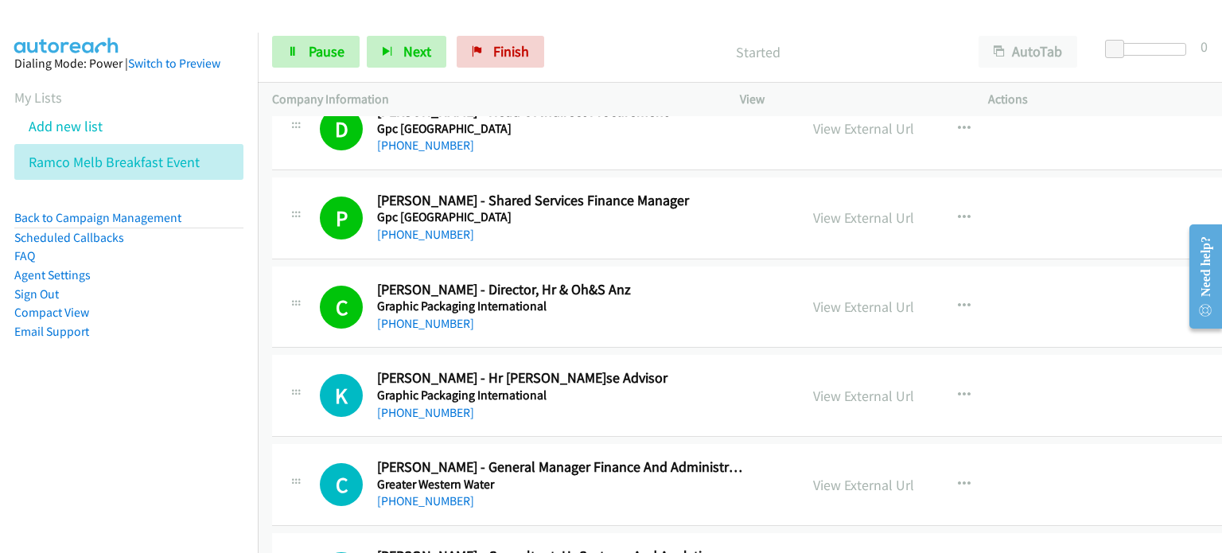
scroll to position [16553, 0]
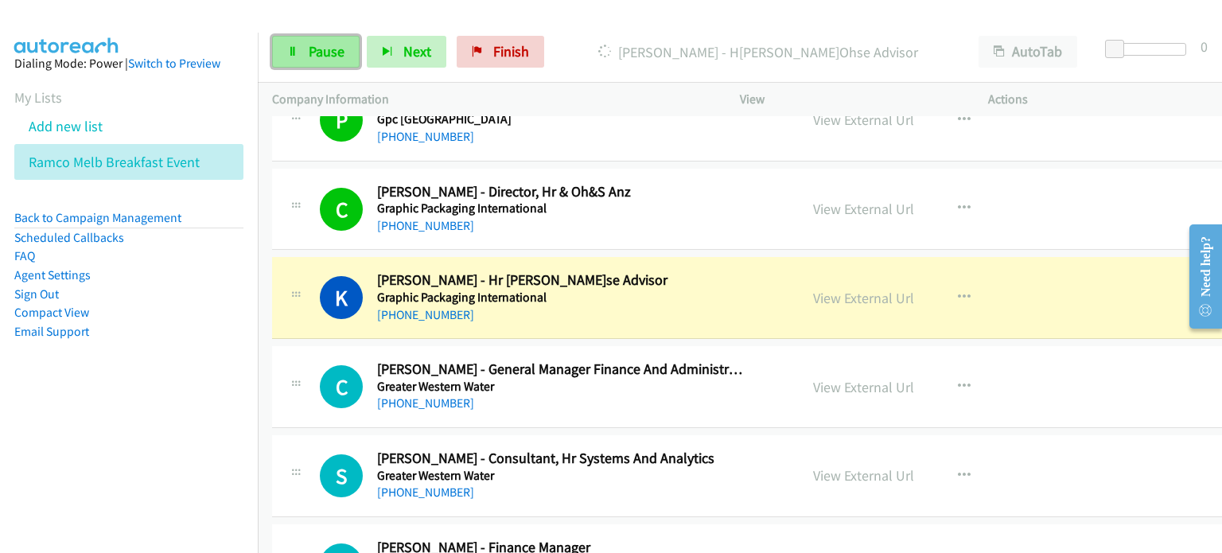
click at [310, 47] on span "Pause" at bounding box center [327, 51] width 36 height 18
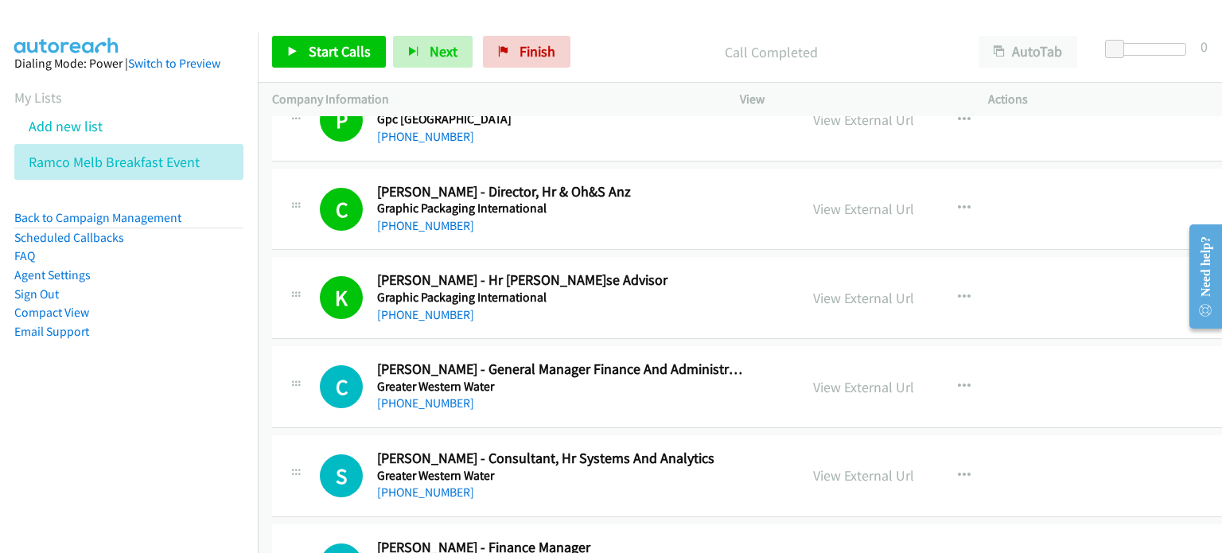
click at [627, 64] on div "Call Completed" at bounding box center [771, 52] width 387 height 32
click at [831, 289] on link "View External Url" at bounding box center [863, 298] width 101 height 18
click at [642, 59] on p "Call Completed" at bounding box center [771, 51] width 358 height 21
